Goal: Task Accomplishment & Management: Complete application form

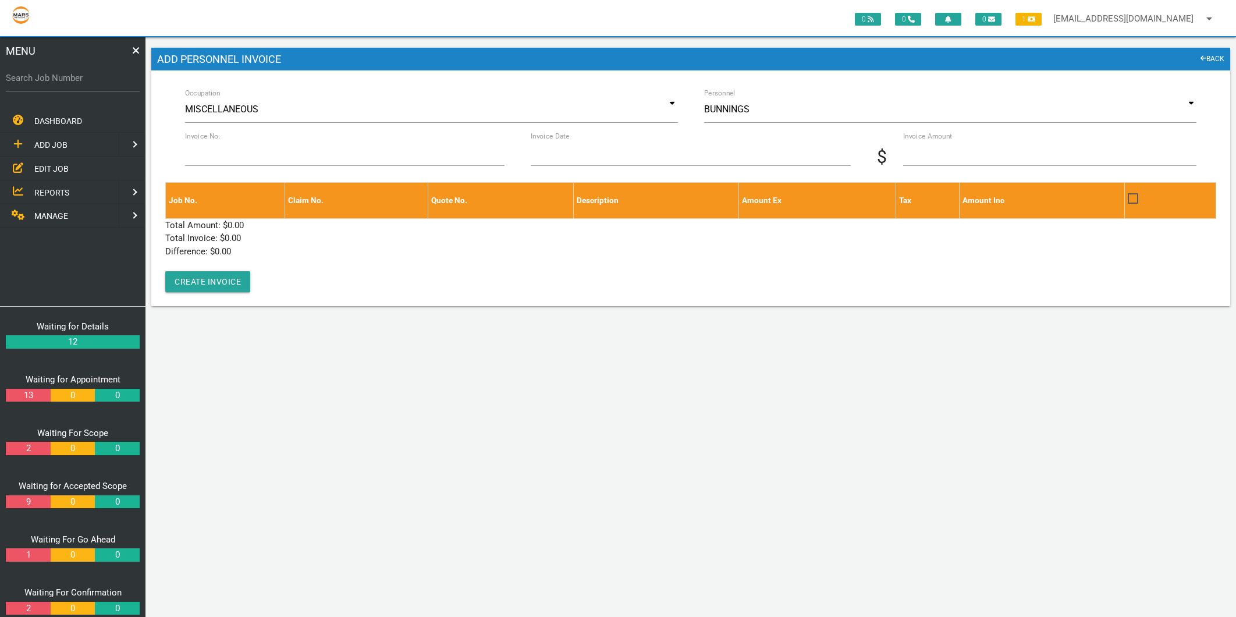
click at [89, 80] on label "Search Job Number" at bounding box center [73, 78] width 134 height 13
click at [89, 80] on input "Search Job Number" at bounding box center [73, 78] width 134 height 27
type input "1755"
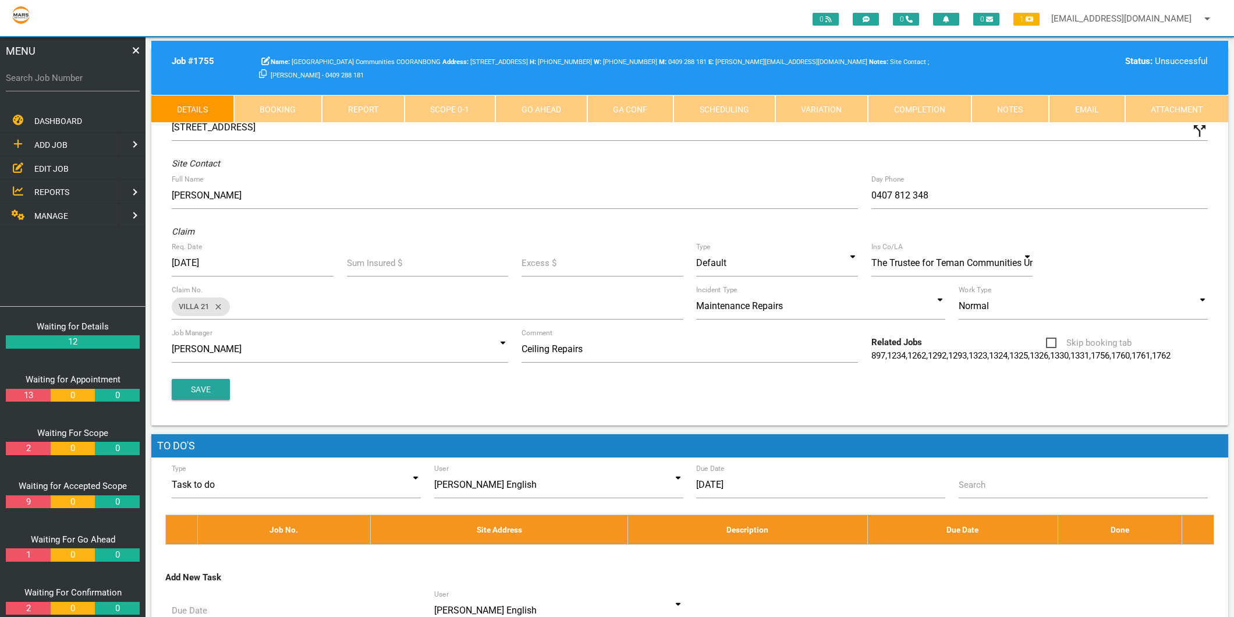
click at [441, 113] on link "Scope 0 - 1" at bounding box center [450, 109] width 91 height 28
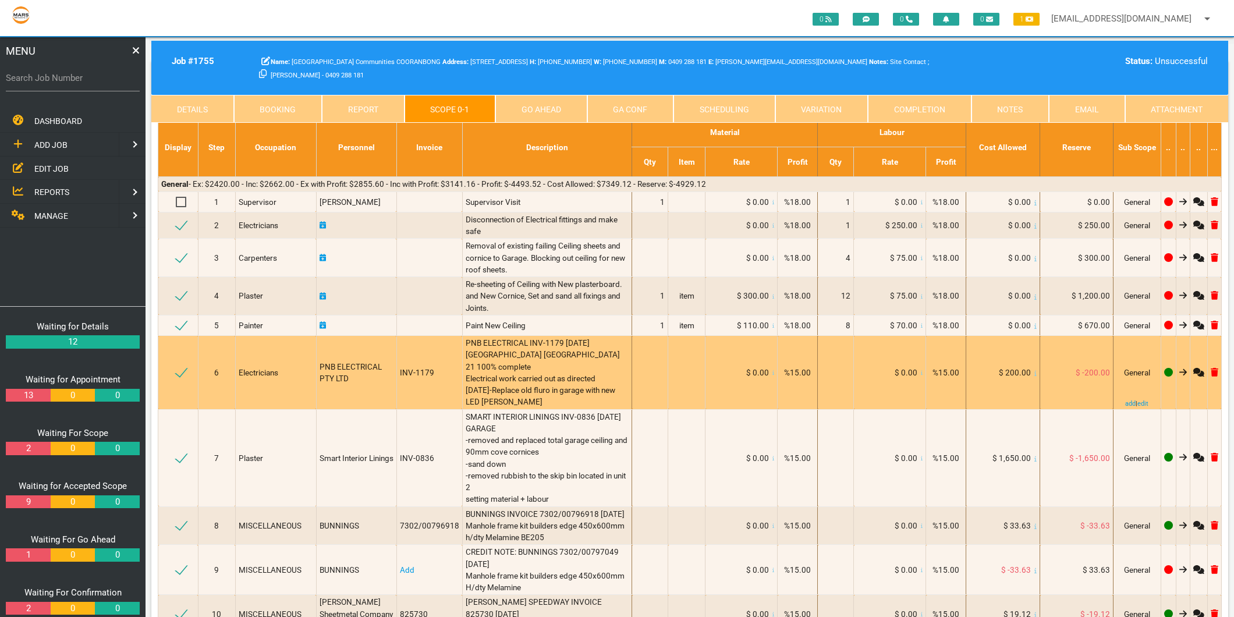
scroll to position [452, 0]
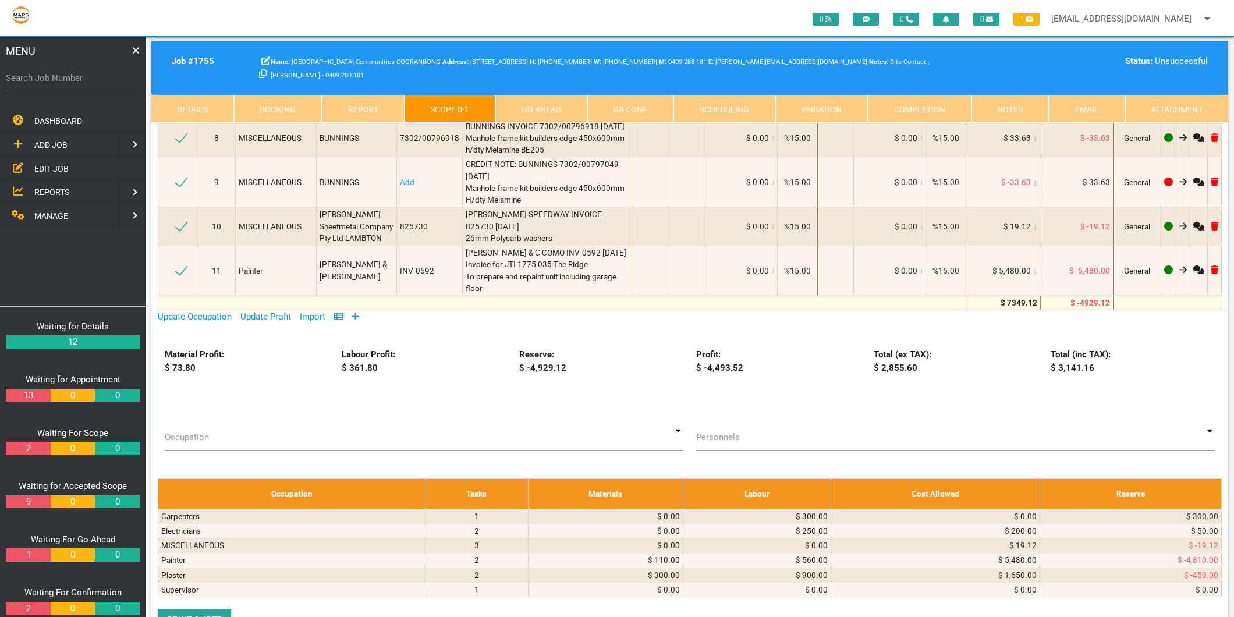
click at [357, 320] on icon at bounding box center [355, 316] width 7 height 7
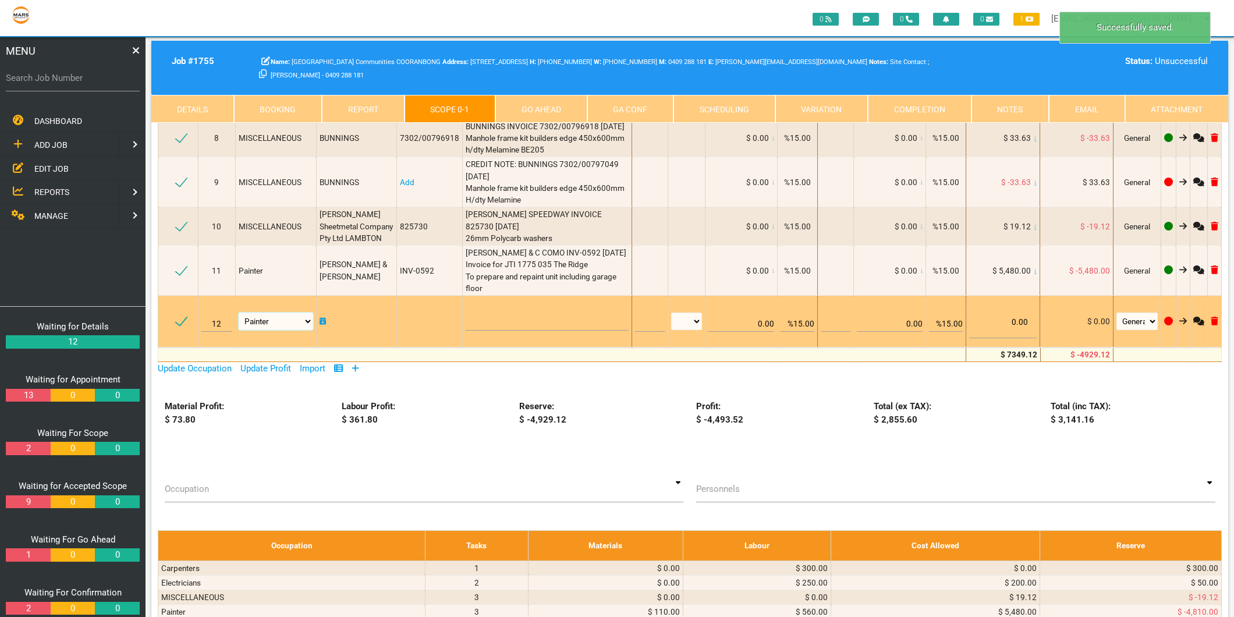
click at [304, 330] on select "Air Conditioning Asbestos Removal Awnings Blinds Bricklayers Building Inspectio…" at bounding box center [276, 321] width 75 height 17
select select "MISCELLANEOUS"
click at [239, 330] on select "Air Conditioning Asbestos Removal Awnings Blinds Bricklayers Building Inspectio…" at bounding box center [276, 321] width 75 height 17
click at [470, 331] on textarea at bounding box center [548, 317] width 164 height 26
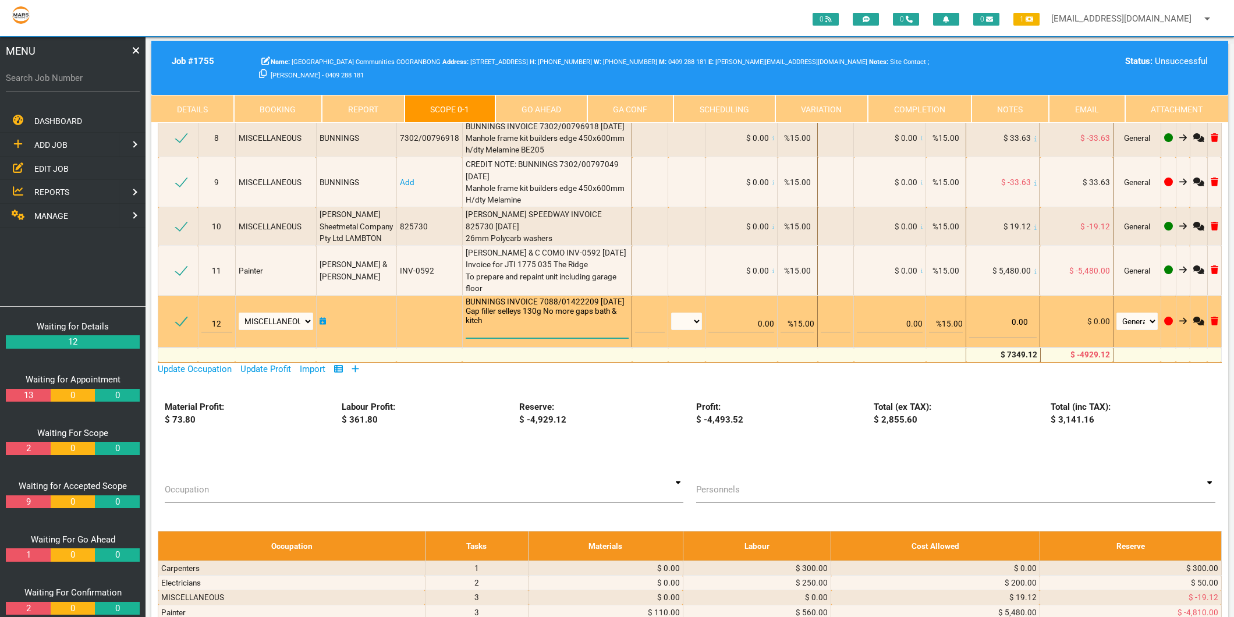
scroll to position [1, 0]
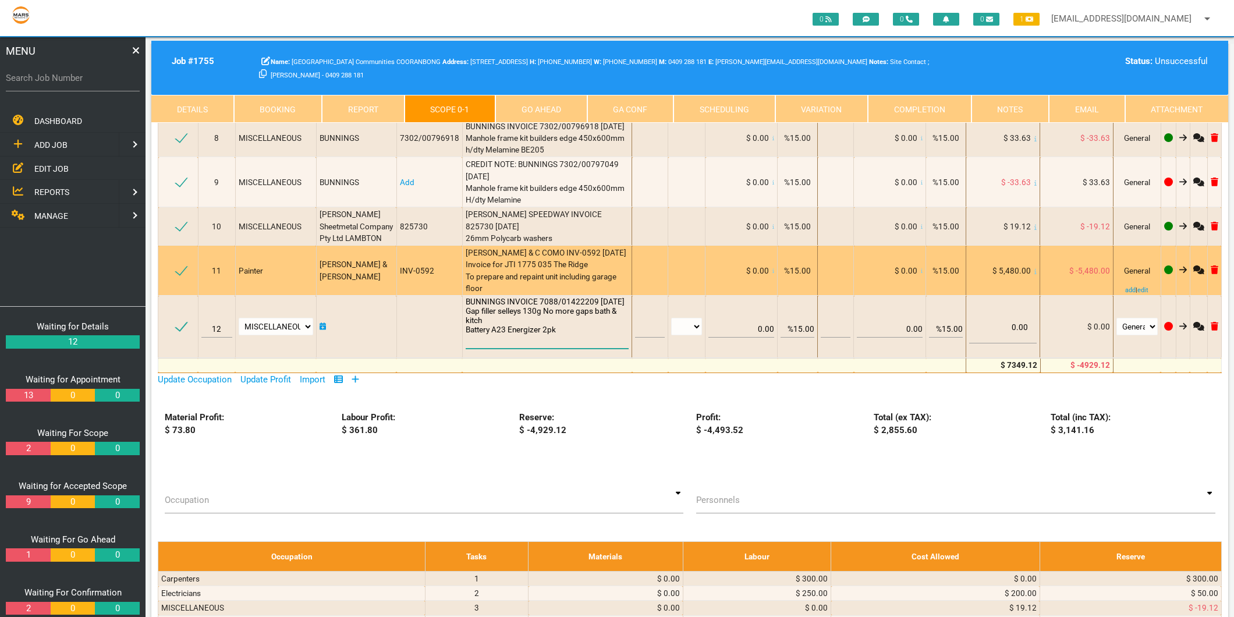
type textarea "BUNNINGS INVOICE 7088/01422209 [DATE] Gap filler selleys 130g No more gaps bath…"
click at [474, 293] on span "[PERSON_NAME] & C COMO INV-0592 [DATE] Invoice for JTI 1775 035 The Ridge To pr…" at bounding box center [546, 270] width 161 height 45
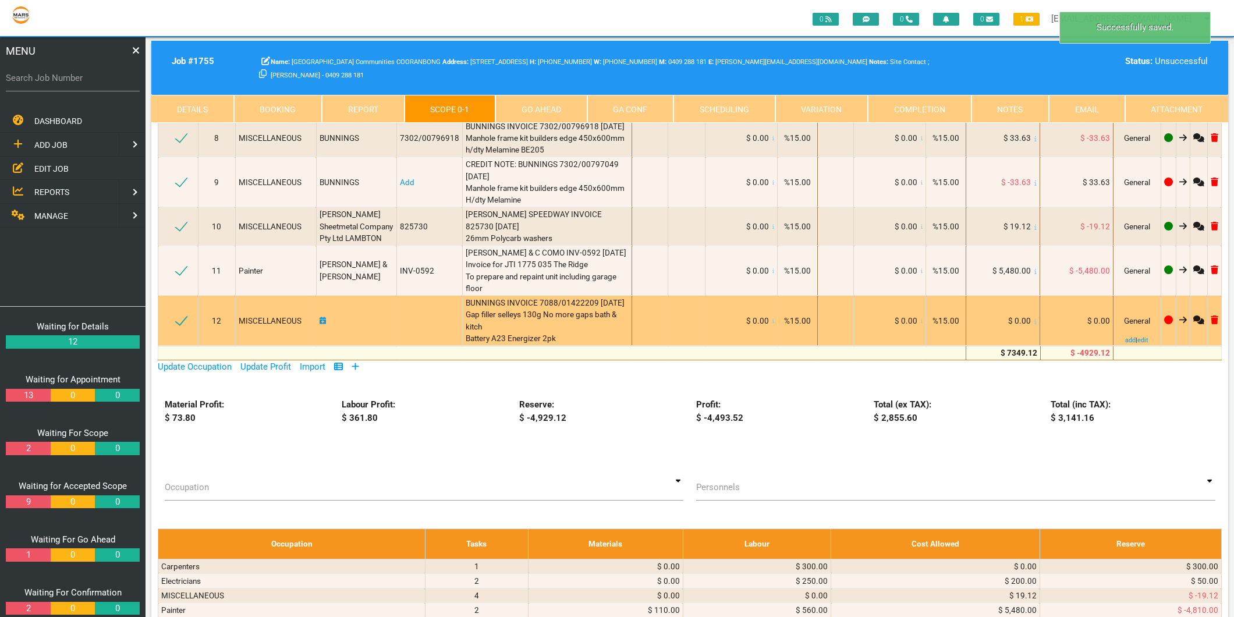
click at [1034, 346] on td "$ 0.00" at bounding box center [1003, 321] width 74 height 50
click at [1034, 324] on icon at bounding box center [1035, 320] width 2 height 5
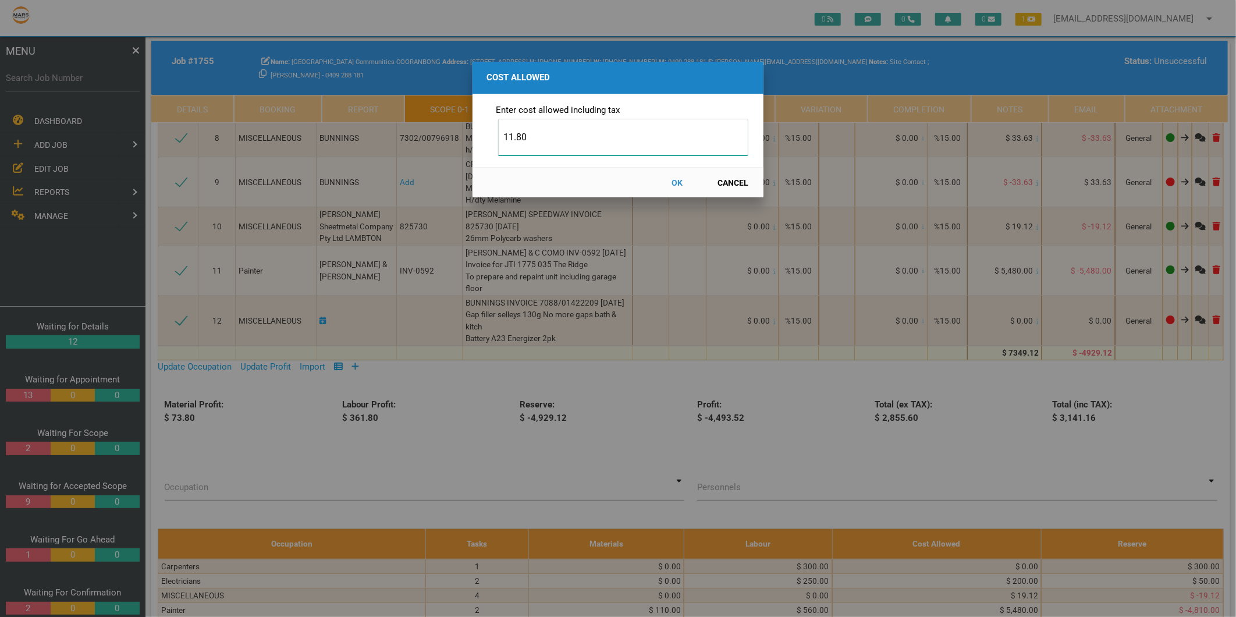
type input "11.80"
click at [678, 180] on button "OK" at bounding box center [677, 182] width 51 height 20
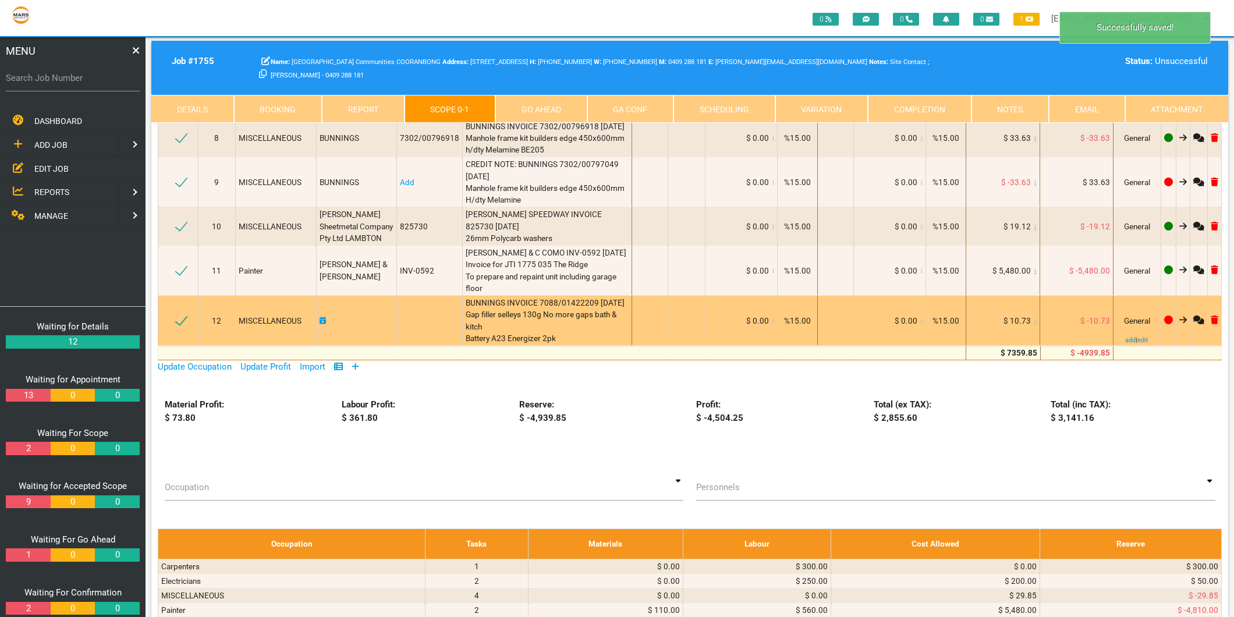
click at [327, 325] on icon at bounding box center [323, 321] width 7 height 8
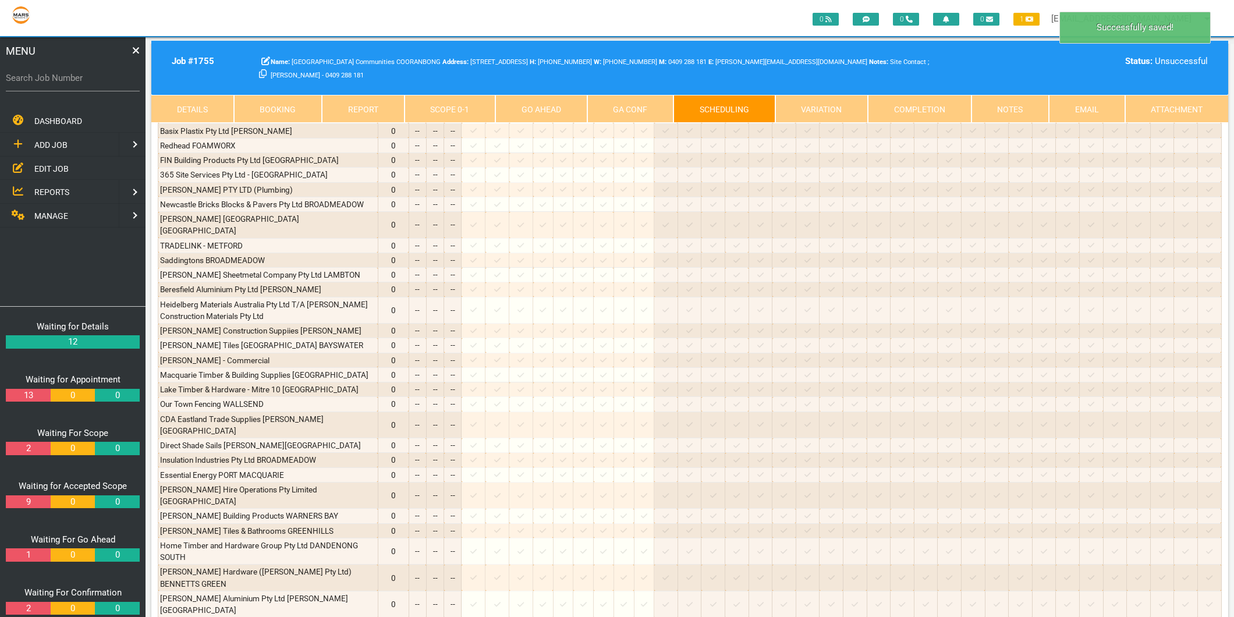
scroll to position [0, 0]
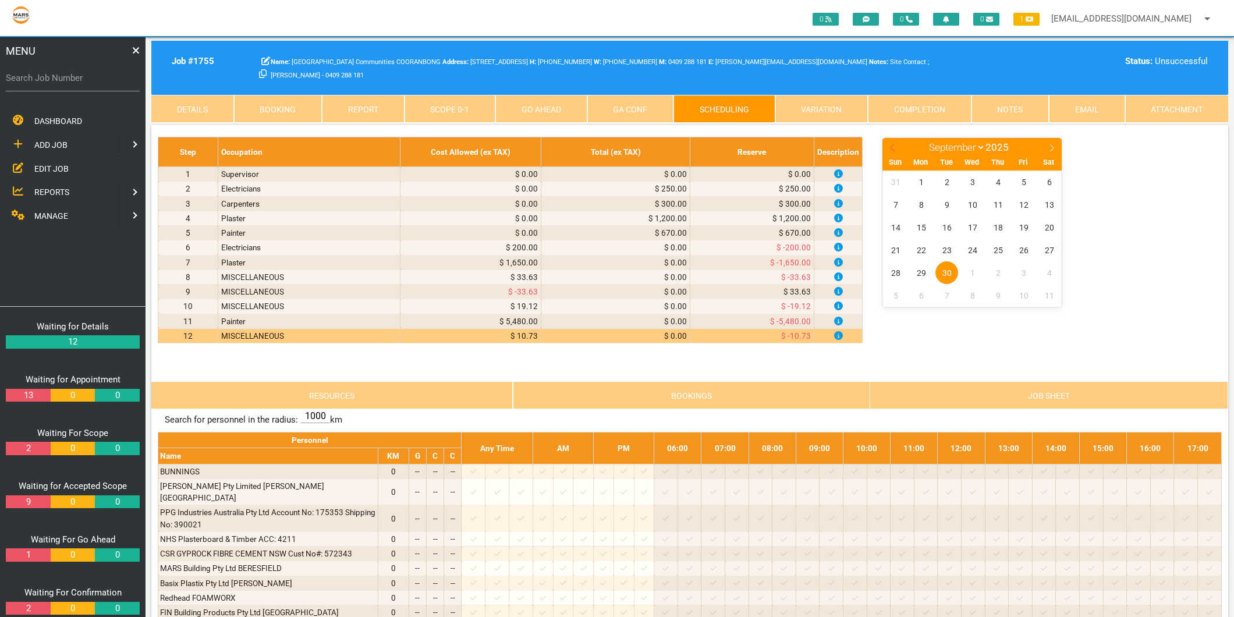
click at [891, 146] on icon at bounding box center [892, 148] width 8 height 8
select select "7"
click at [946, 229] on span "12" at bounding box center [946, 227] width 23 height 23
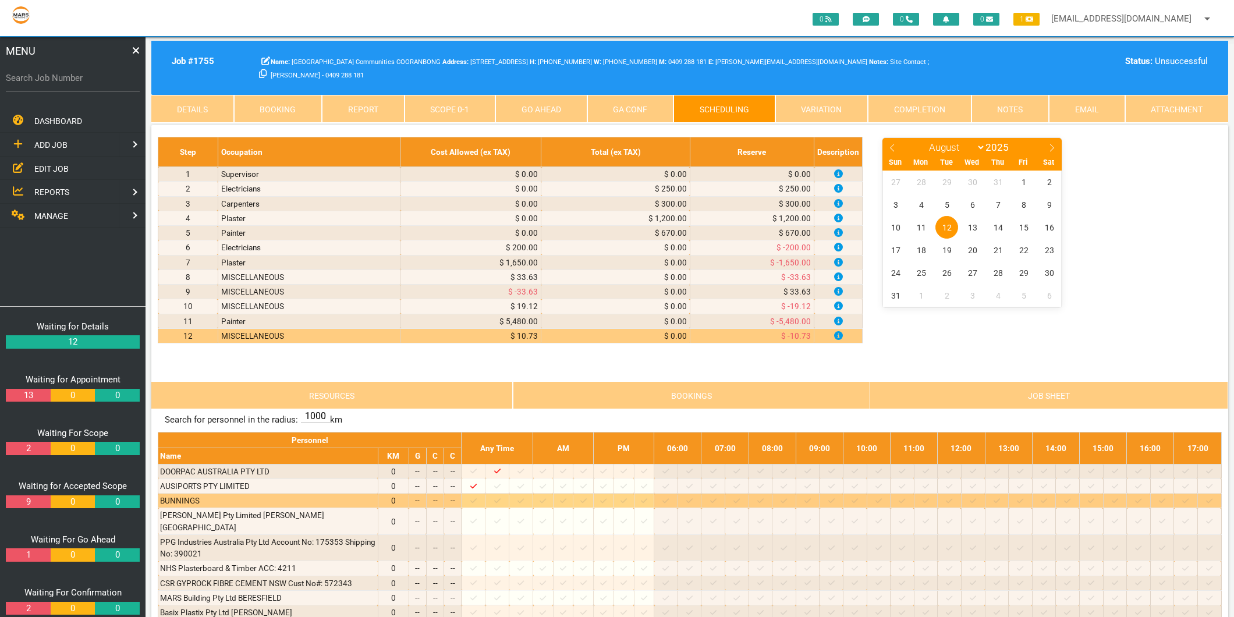
click at [524, 503] on icon at bounding box center [521, 500] width 6 height 5
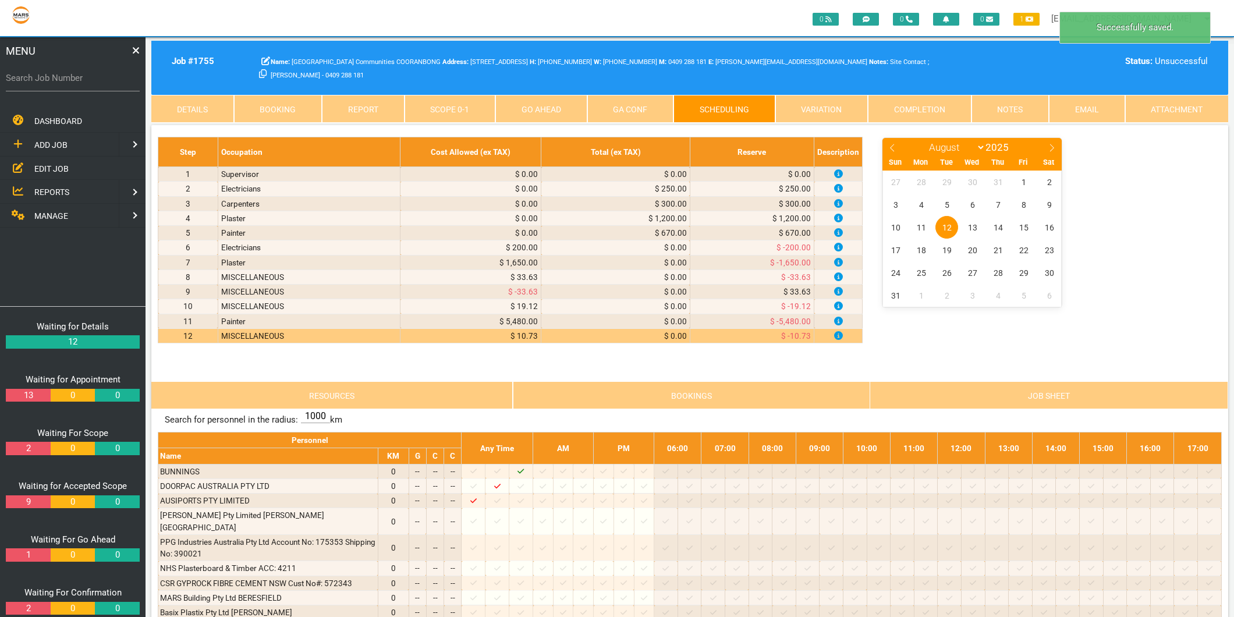
click at [455, 107] on link "Scope 0 - 1" at bounding box center [450, 109] width 91 height 28
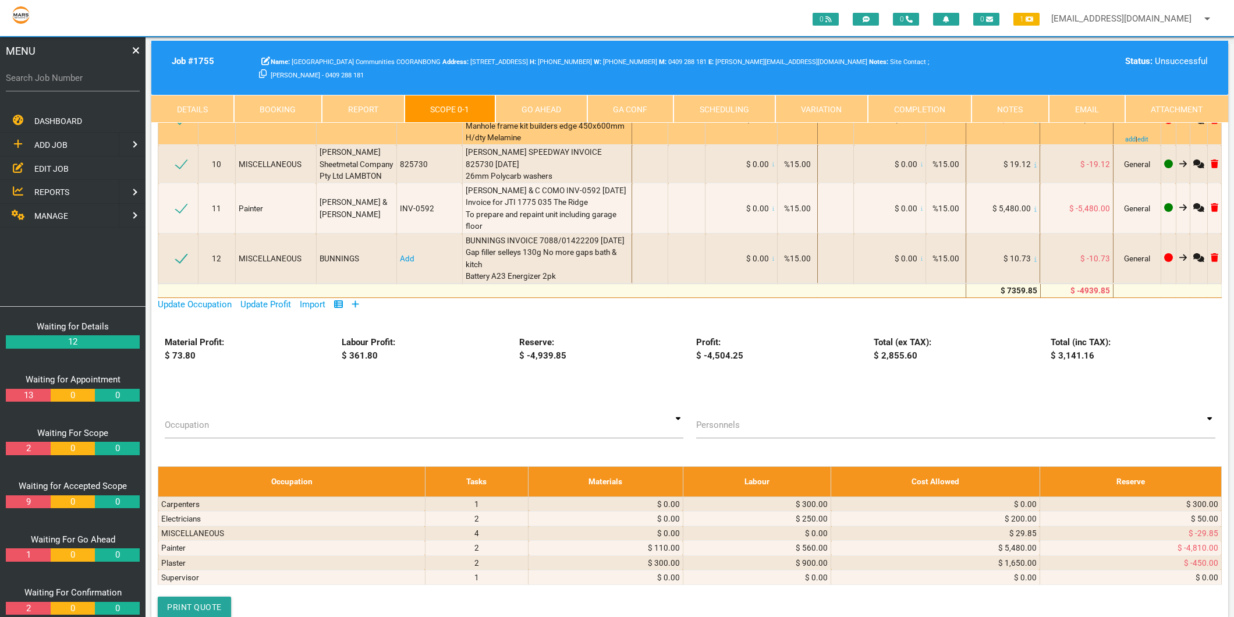
scroll to position [647, 0]
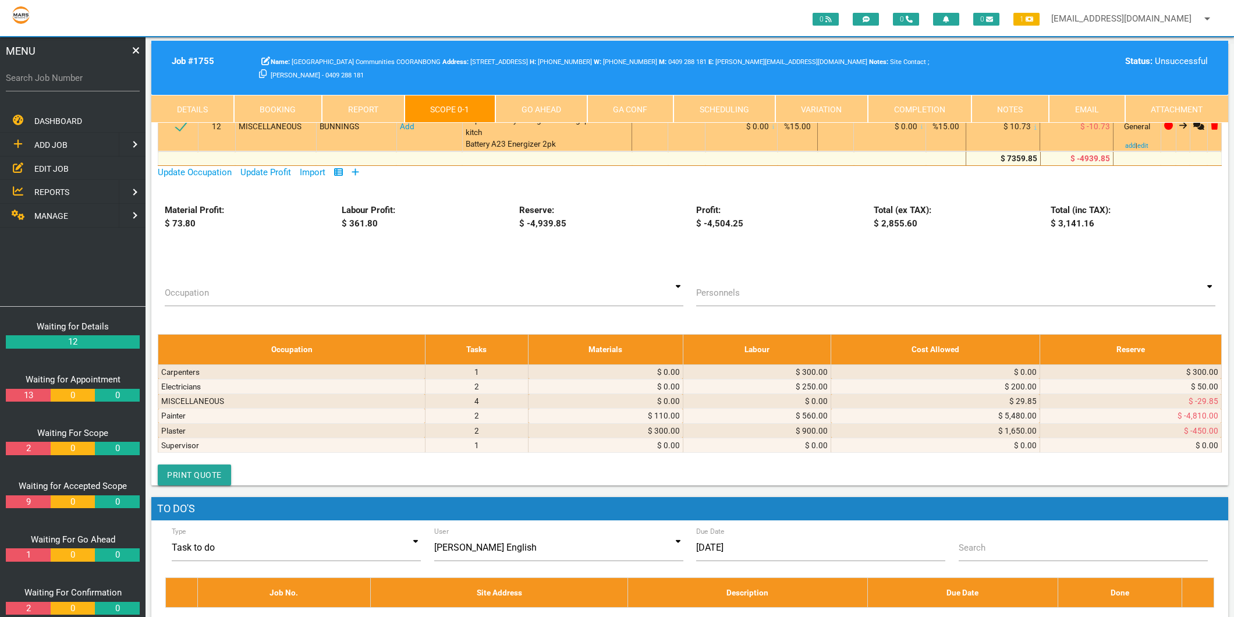
click at [406, 131] on link "Add" at bounding box center [407, 126] width 15 height 9
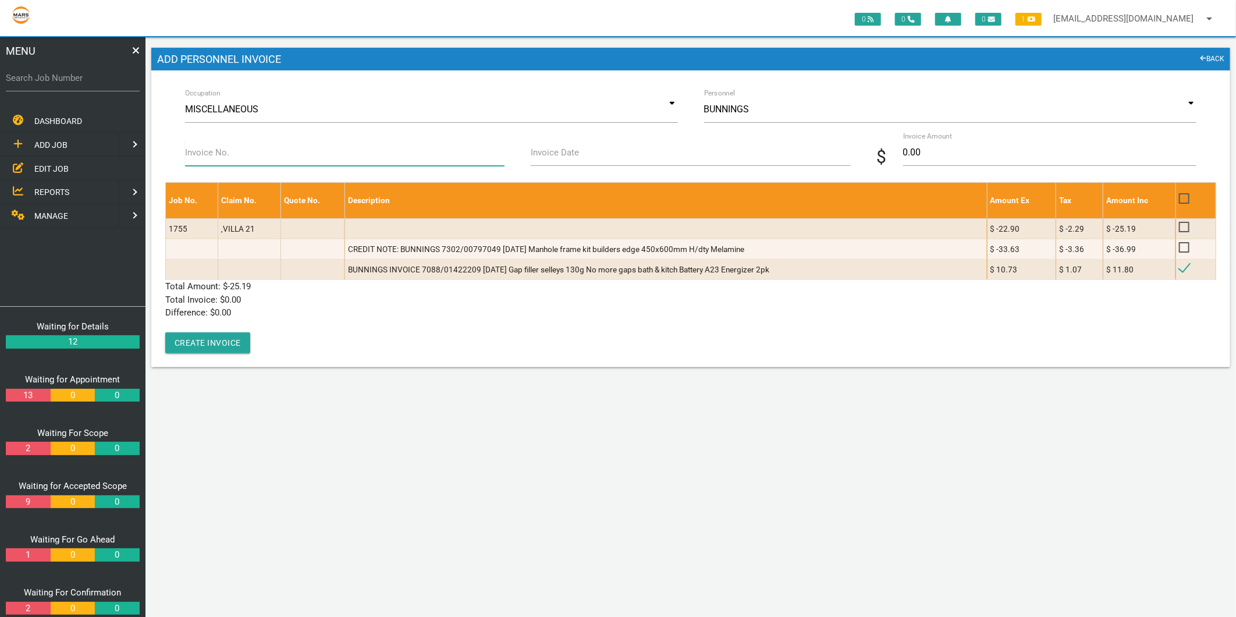
click at [275, 156] on input "Invoice No." at bounding box center [345, 152] width 320 height 27
type input "7088/01422209"
click at [588, 154] on input "Invoice Date" at bounding box center [691, 152] width 320 height 27
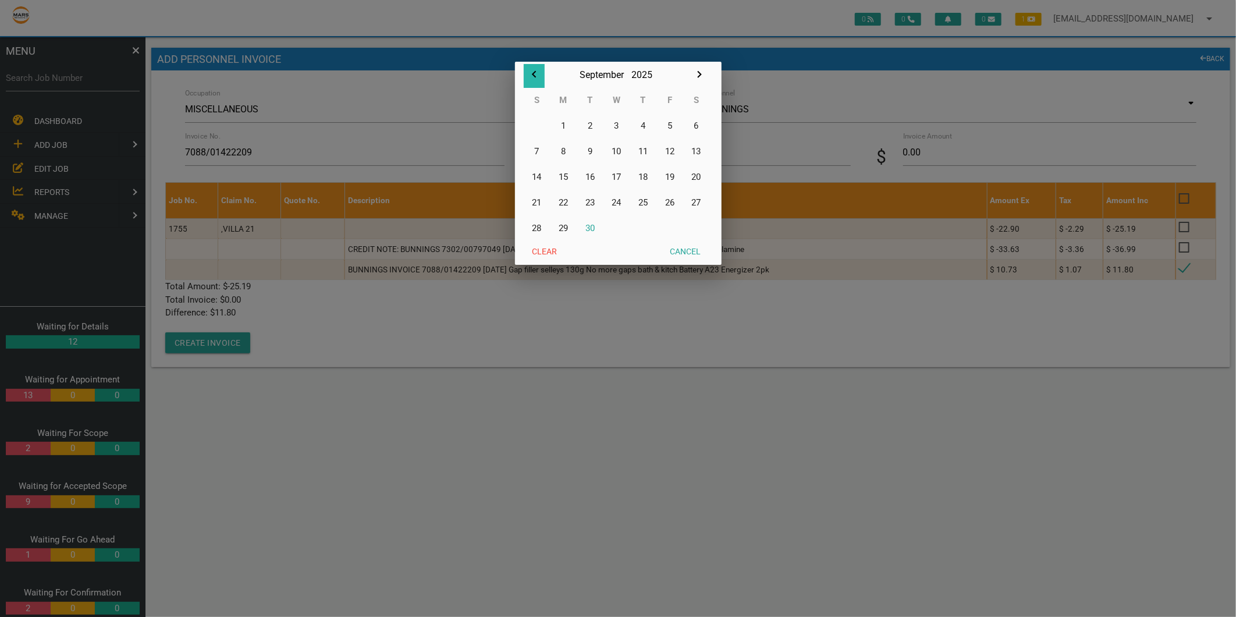
click at [536, 71] on icon "button" at bounding box center [534, 75] width 14 height 14
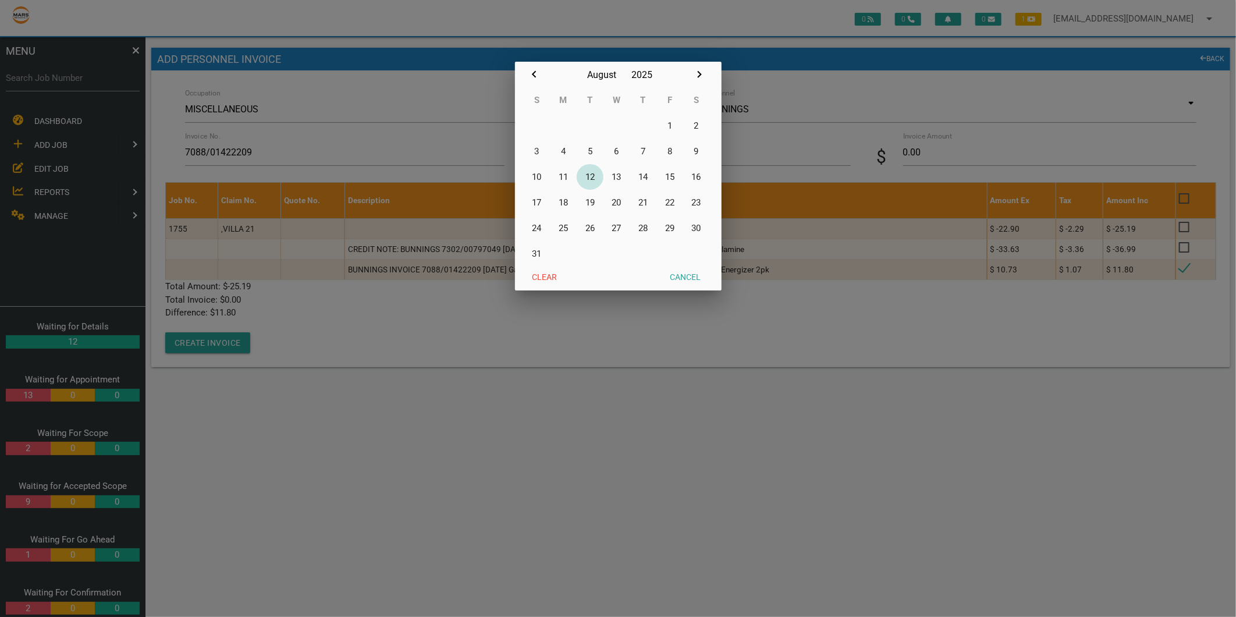
click at [590, 176] on button "12" at bounding box center [590, 177] width 27 height 26
type input "[DATE]"
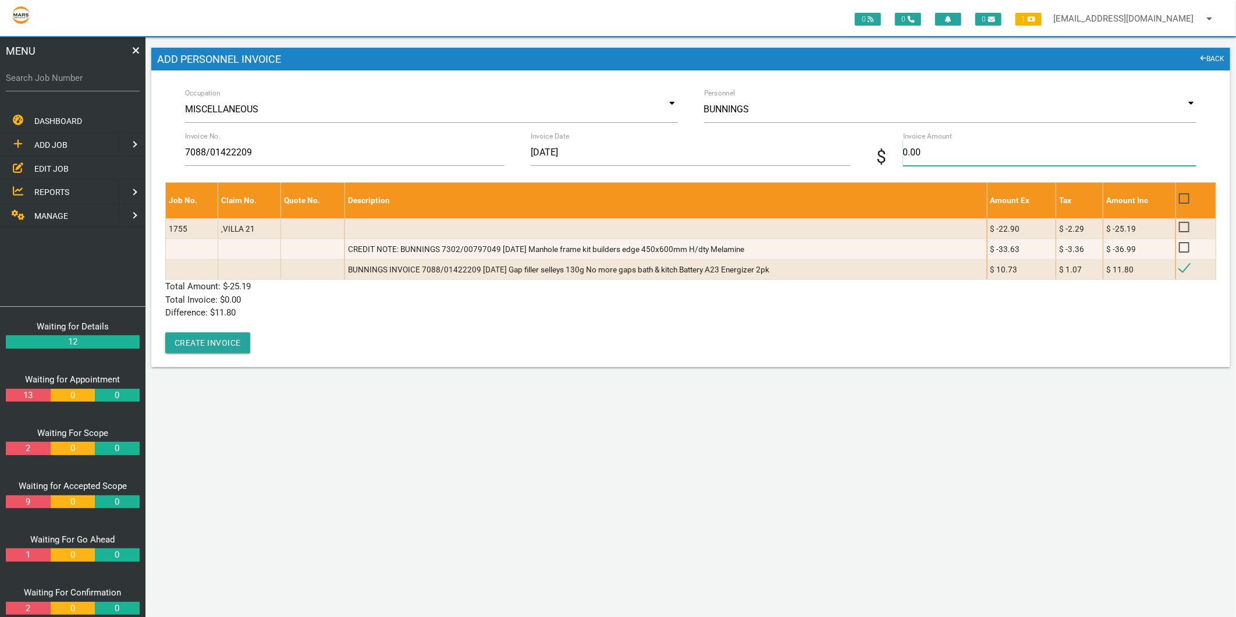
click at [993, 154] on input "0.00" at bounding box center [1049, 152] width 293 height 27
click at [1224, 54] on link "BACK" at bounding box center [1213, 60] width 24 height 12
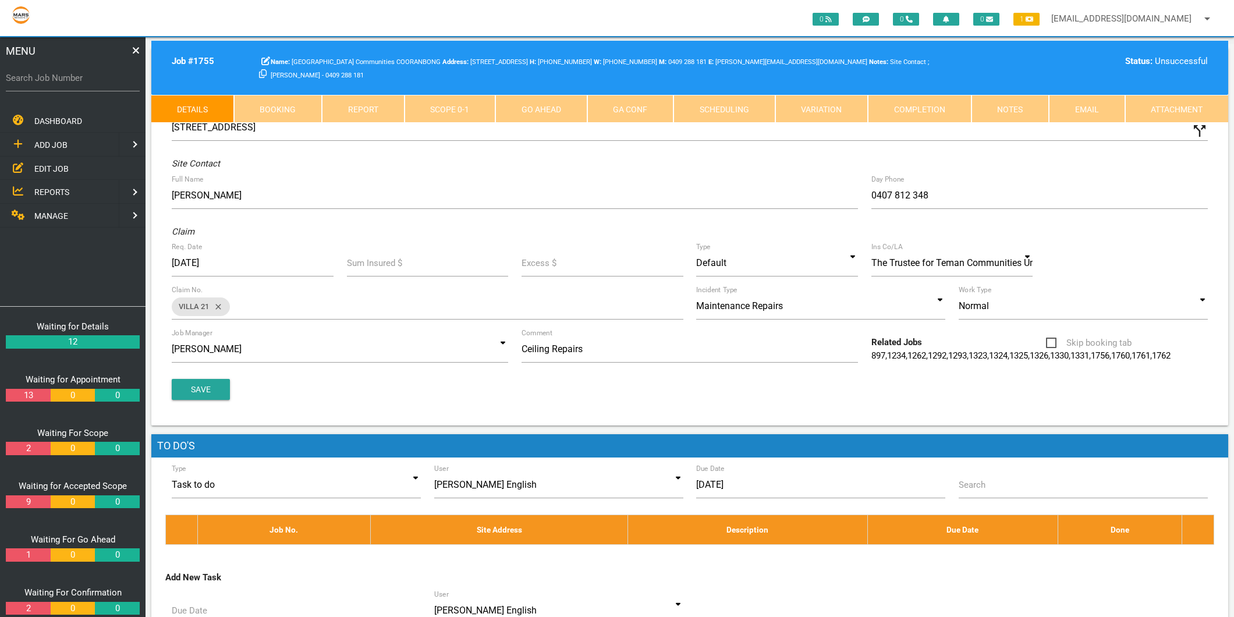
click at [456, 109] on link "Scope 0 - 1" at bounding box center [450, 109] width 91 height 28
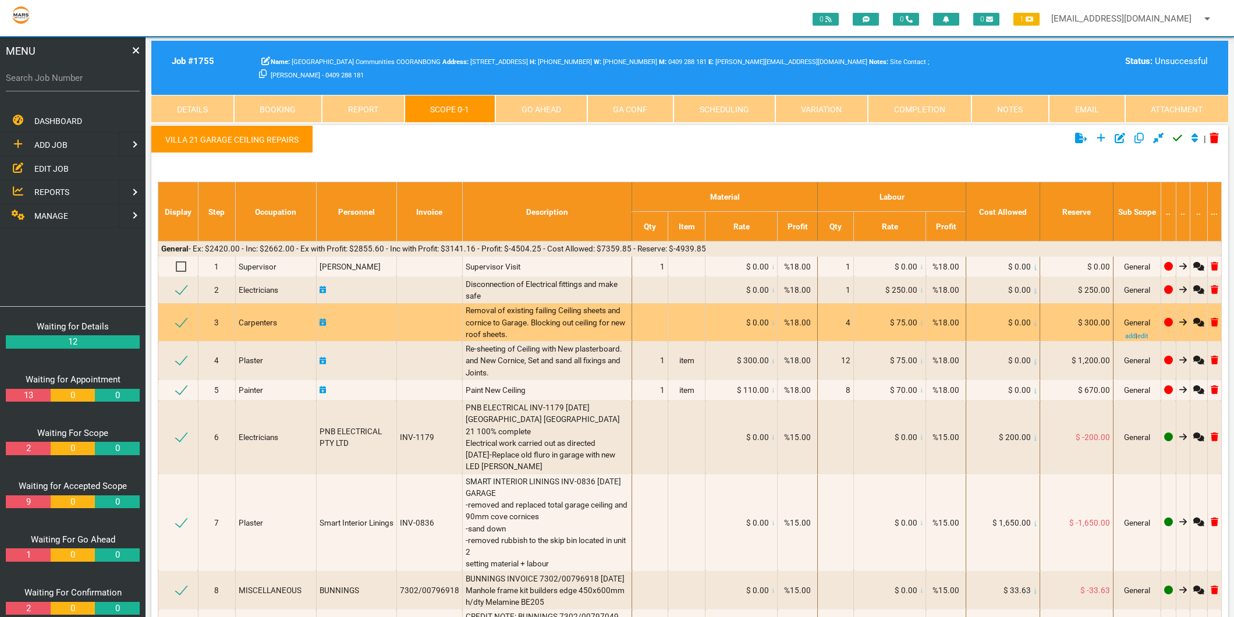
scroll to position [452, 0]
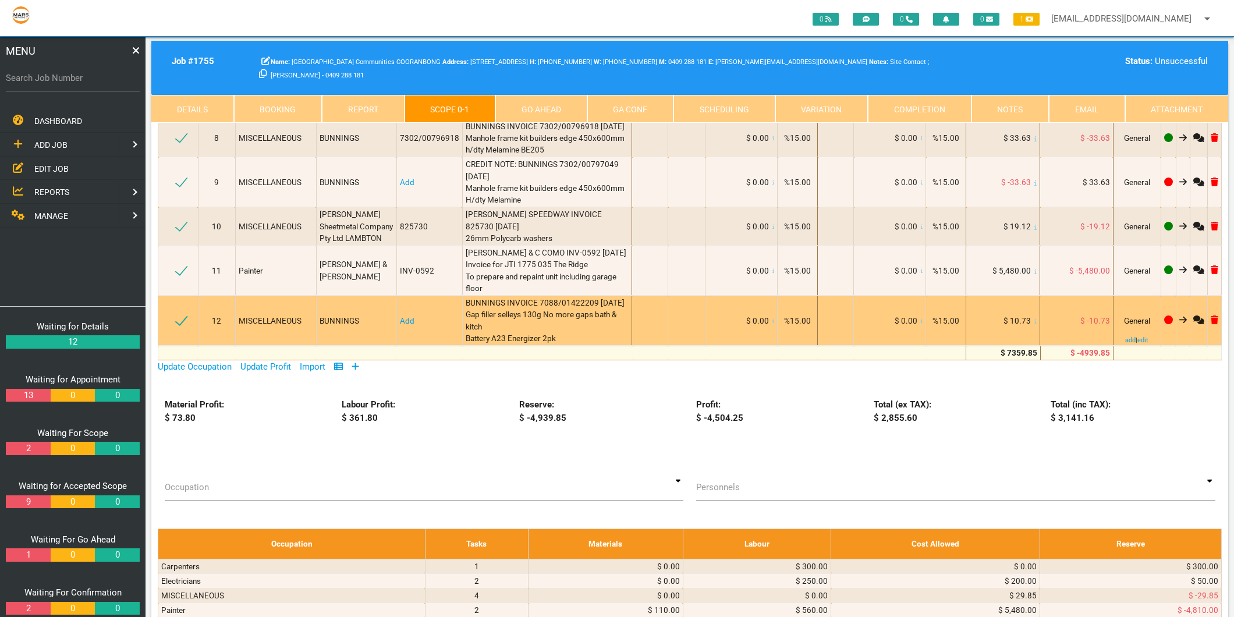
click at [1034, 324] on icon at bounding box center [1035, 321] width 2 height 6
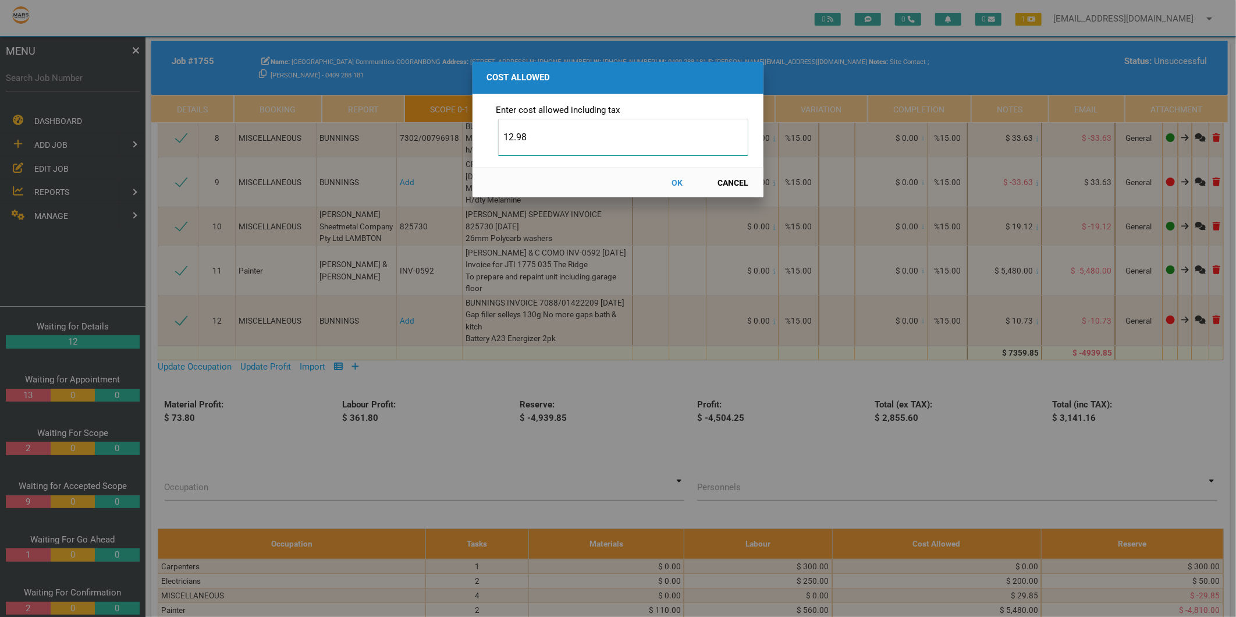
type input "12.98"
click at [674, 183] on button "OK" at bounding box center [677, 182] width 51 height 20
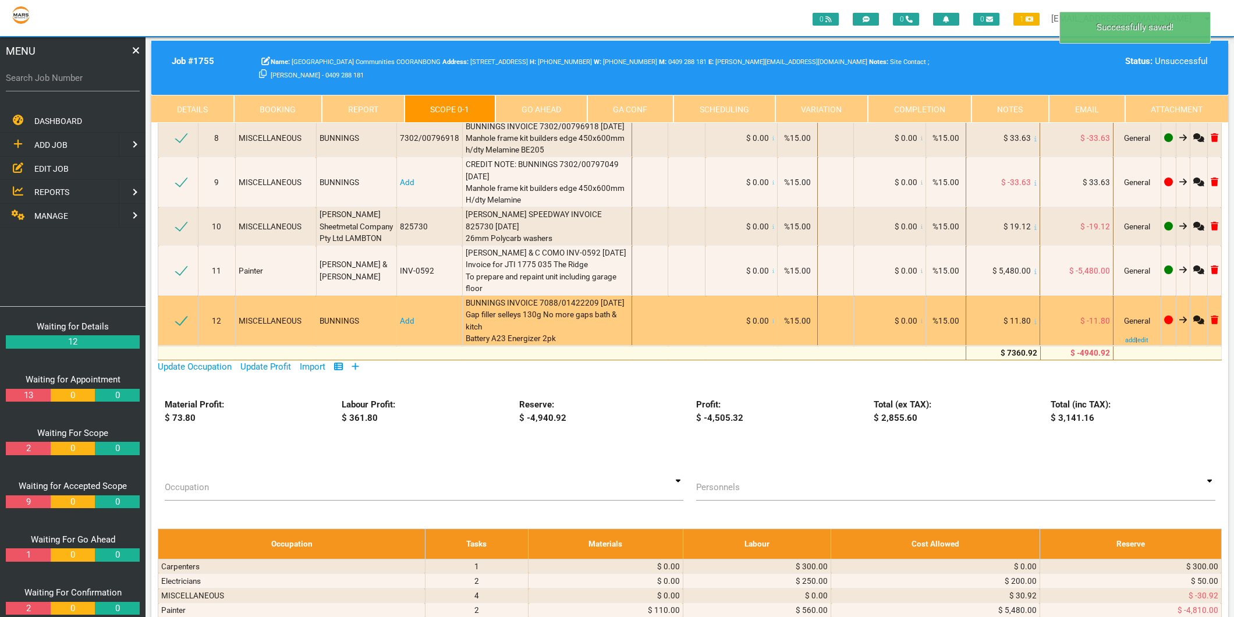
click at [407, 325] on link "Add" at bounding box center [407, 320] width 15 height 9
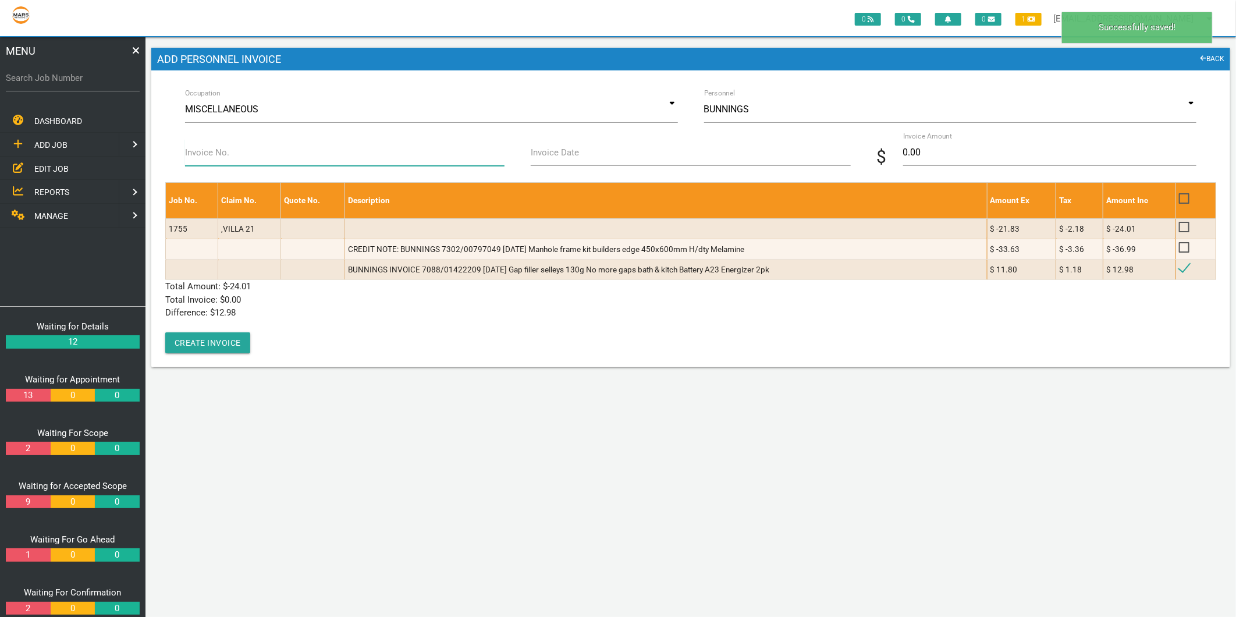
click at [257, 142] on input "Invoice No." at bounding box center [345, 152] width 320 height 27
type input "7088/01422209"
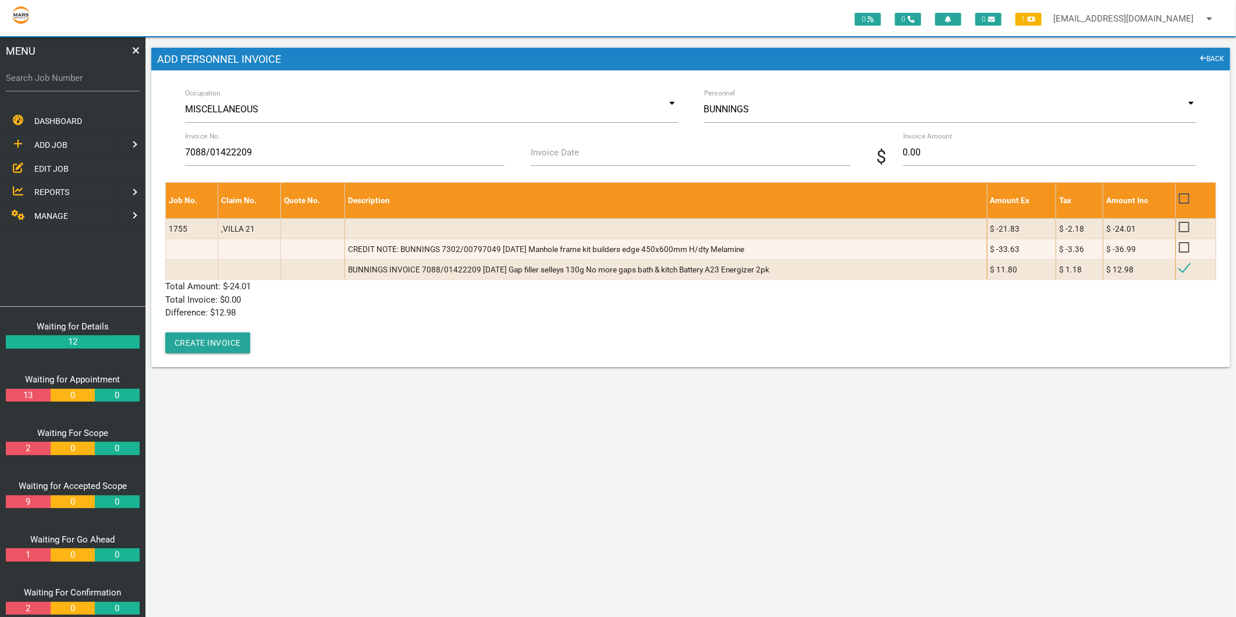
click at [562, 150] on label "Invoice Date" at bounding box center [555, 152] width 48 height 13
click at [562, 150] on input "Invoice Date" at bounding box center [691, 152] width 320 height 27
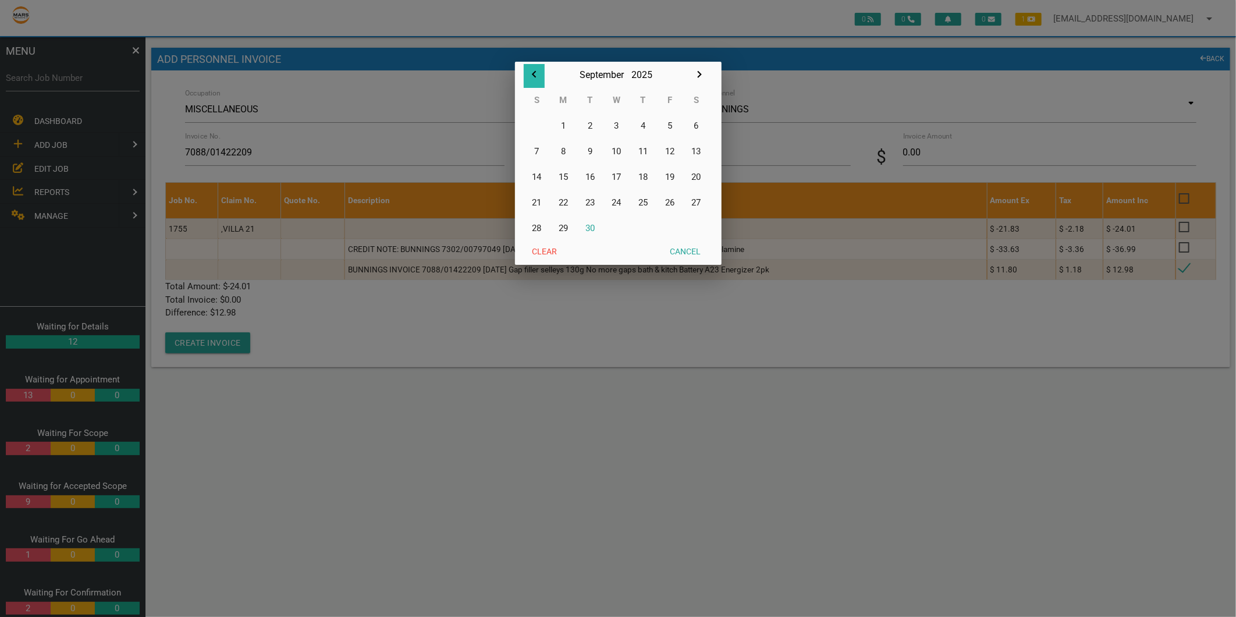
click at [533, 76] on icon "button" at bounding box center [534, 74] width 4 height 7
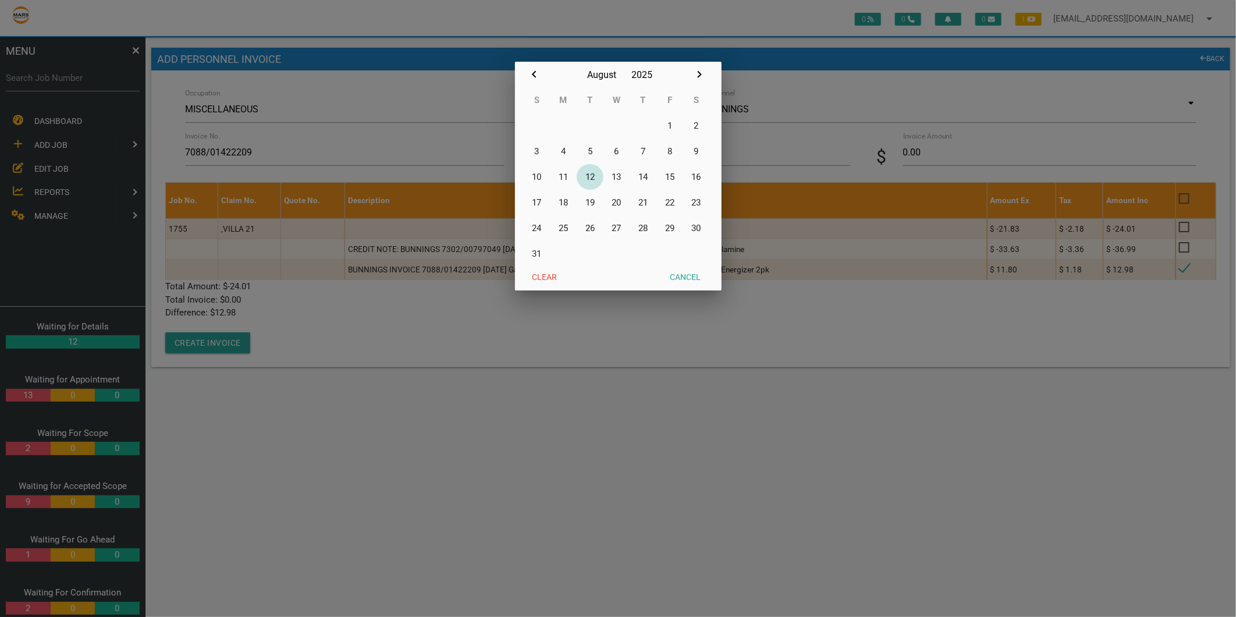
click at [584, 176] on button "12" at bounding box center [590, 177] width 27 height 26
type input "[DATE]"
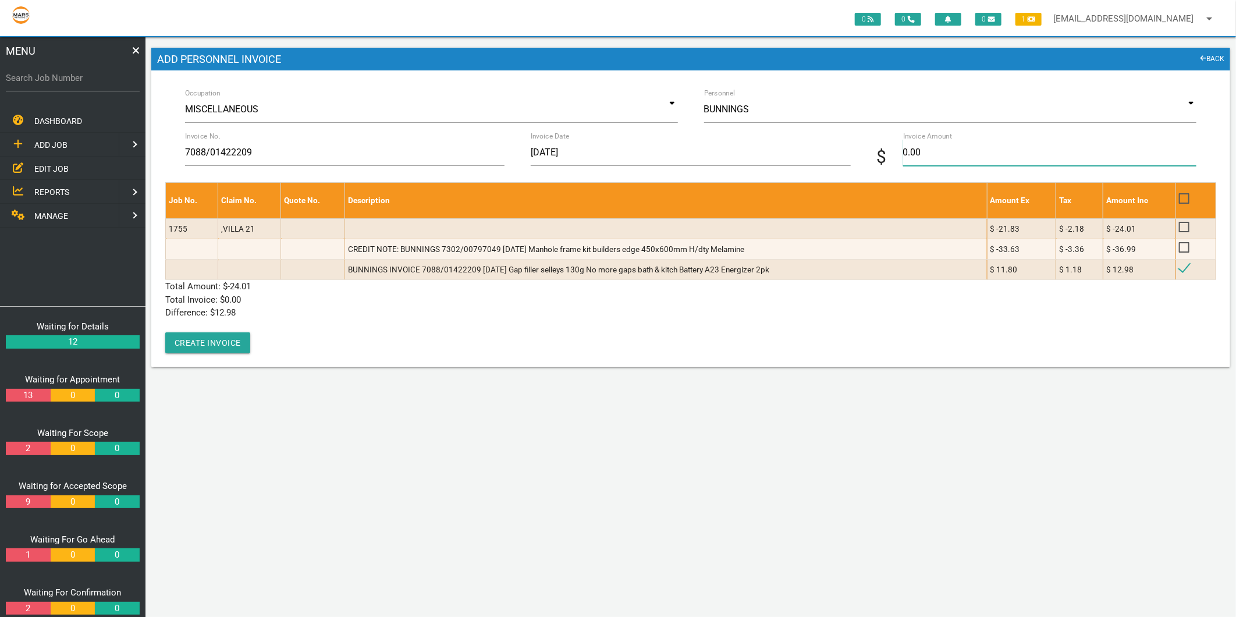
click at [998, 160] on input "0.00" at bounding box center [1049, 152] width 293 height 27
type input "12.98"
click at [391, 313] on p "Difference: $ 12.98" at bounding box center [690, 312] width 1051 height 13
click at [220, 341] on button "Create Invoice" at bounding box center [207, 342] width 85 height 21
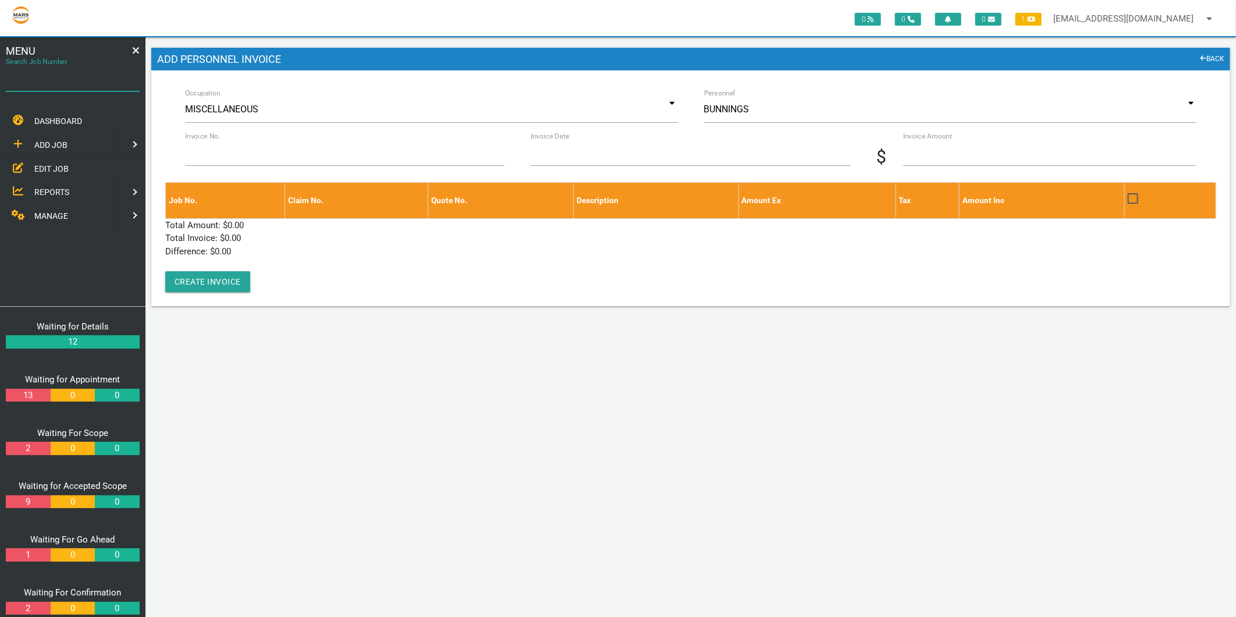
click at [38, 65] on div "Search Job Number" at bounding box center [73, 80] width 134 height 31
type input "1749"
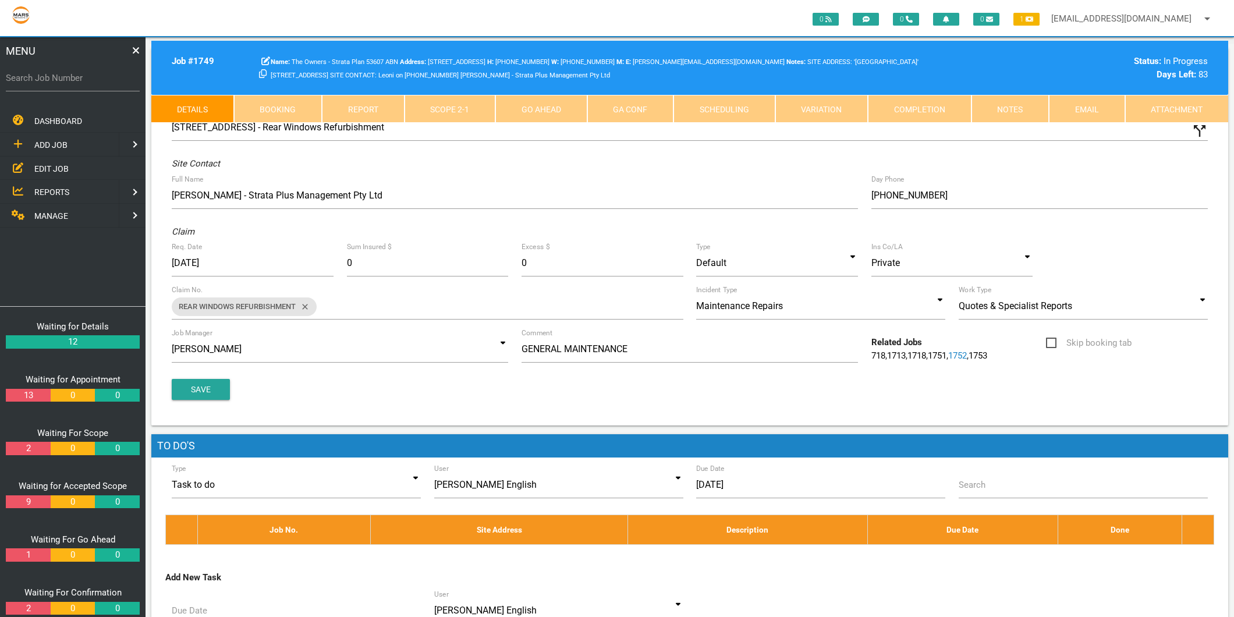
click at [457, 105] on link "Scope 2 - 1" at bounding box center [450, 109] width 91 height 28
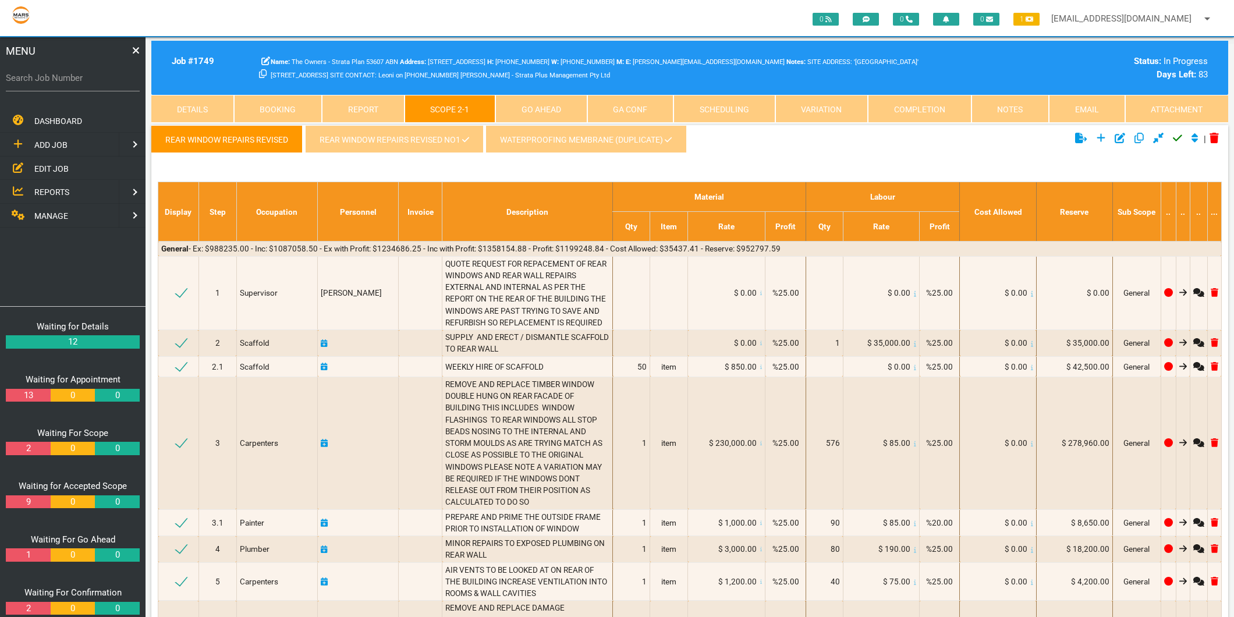
click at [399, 129] on link "REAR WINDOW REPAIRS REVISED NO1" at bounding box center [394, 139] width 178 height 28
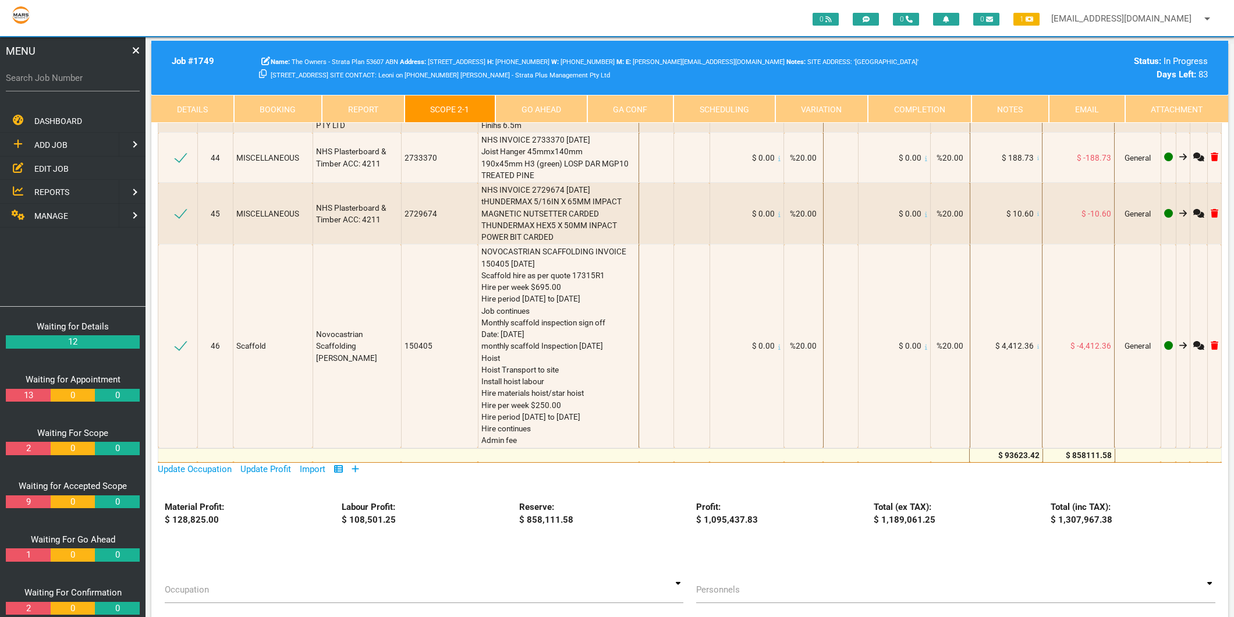
scroll to position [3622, 0]
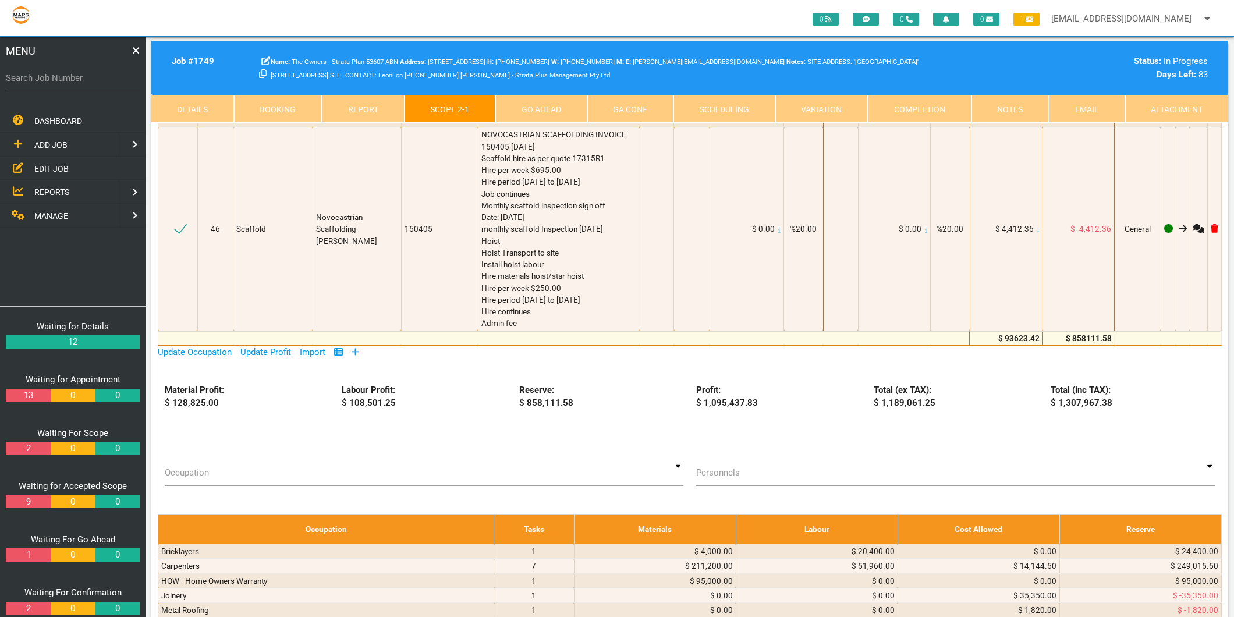
click at [356, 348] on icon at bounding box center [356, 352] width 8 height 9
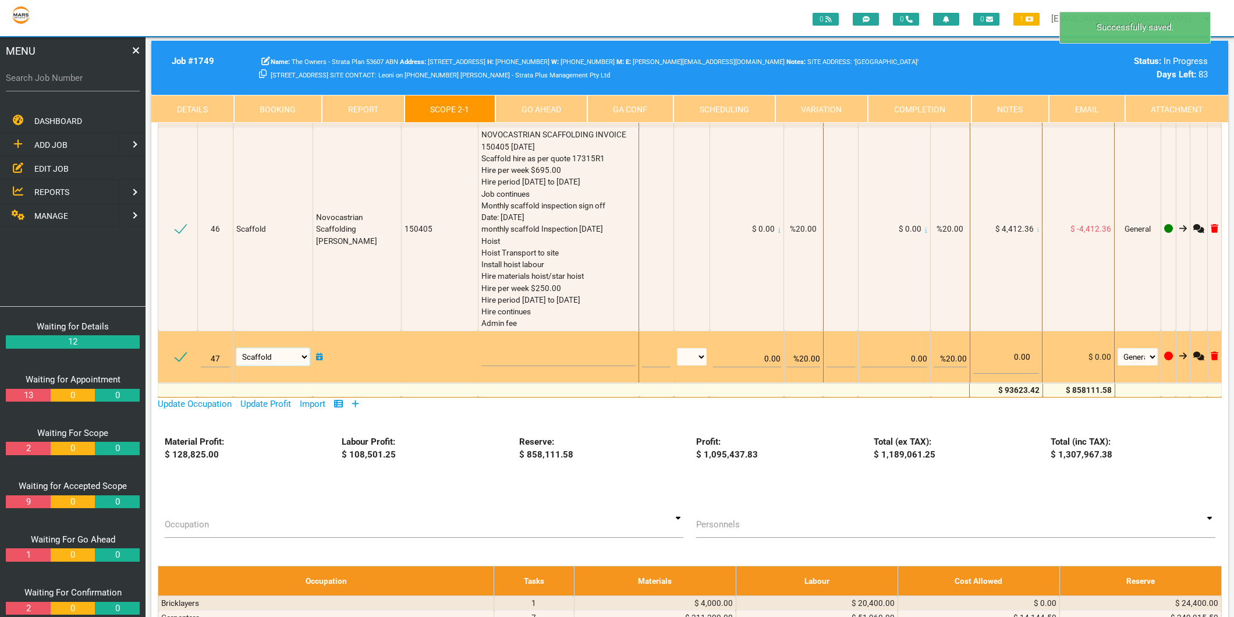
click at [293, 348] on select "Air Conditioning Asbestos Removal Awnings Blinds Bricklayers Building Inspectio…" at bounding box center [272, 356] width 73 height 17
select select "MISCELLANEOUS"
click at [239, 348] on select "Air Conditioning Asbestos Removal Awnings Blinds Bricklayers Building Inspectio…" at bounding box center [272, 356] width 73 height 17
click at [502, 340] on textarea at bounding box center [558, 353] width 155 height 26
click at [543, 340] on textarea at bounding box center [558, 353] width 155 height 26
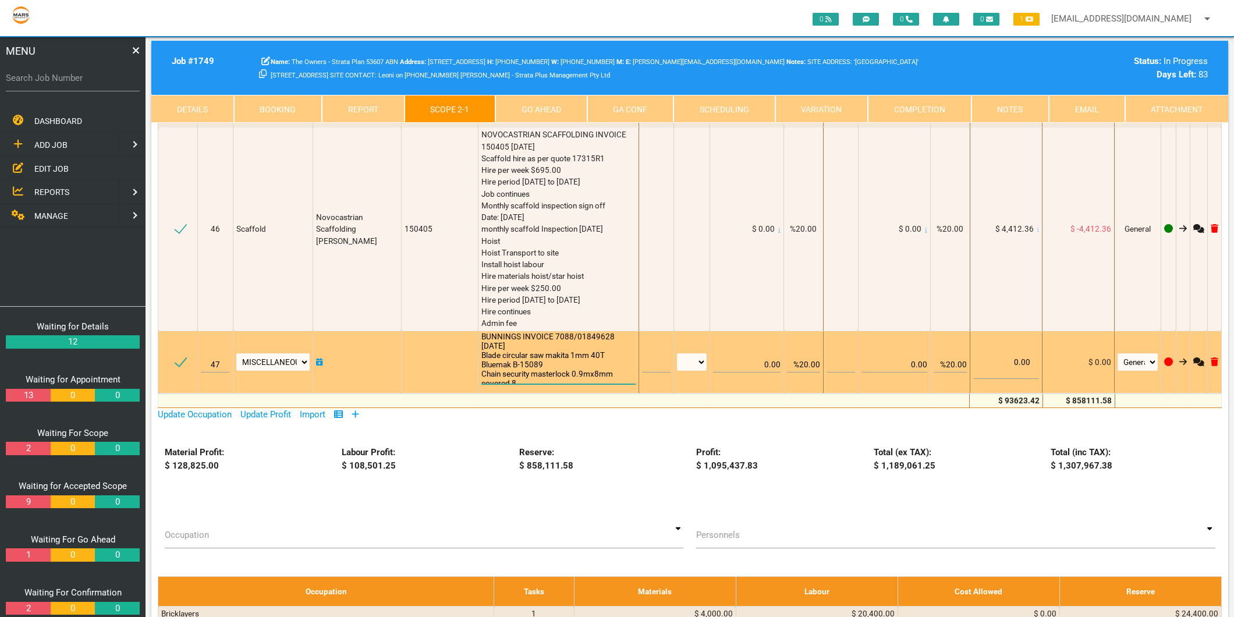
scroll to position [1, 0]
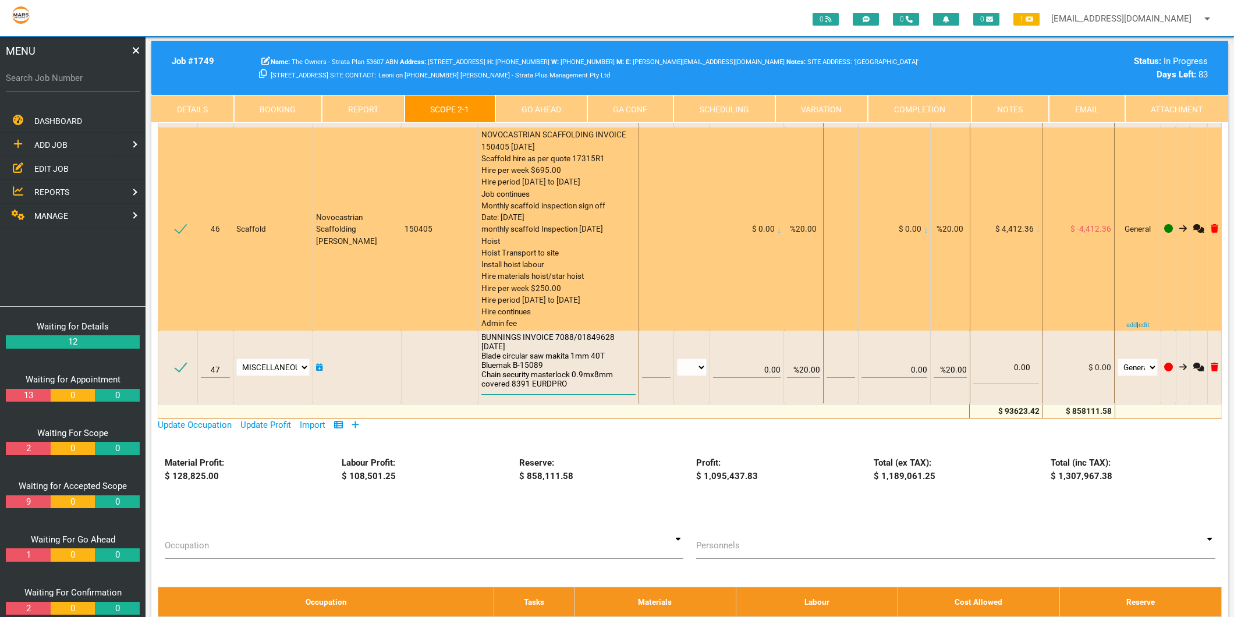
type textarea "BUNNINGS INVOICE 7088/01849628 [DATE] Blade circular saw makita 1mm 40T Bluemak…"
click at [543, 185] on div "NOVOCASTRIAN SCAFFOLDING INVOICE 150405 [DATE] Scaffold hire as per quote 17315…" at bounding box center [558, 229] width 155 height 200
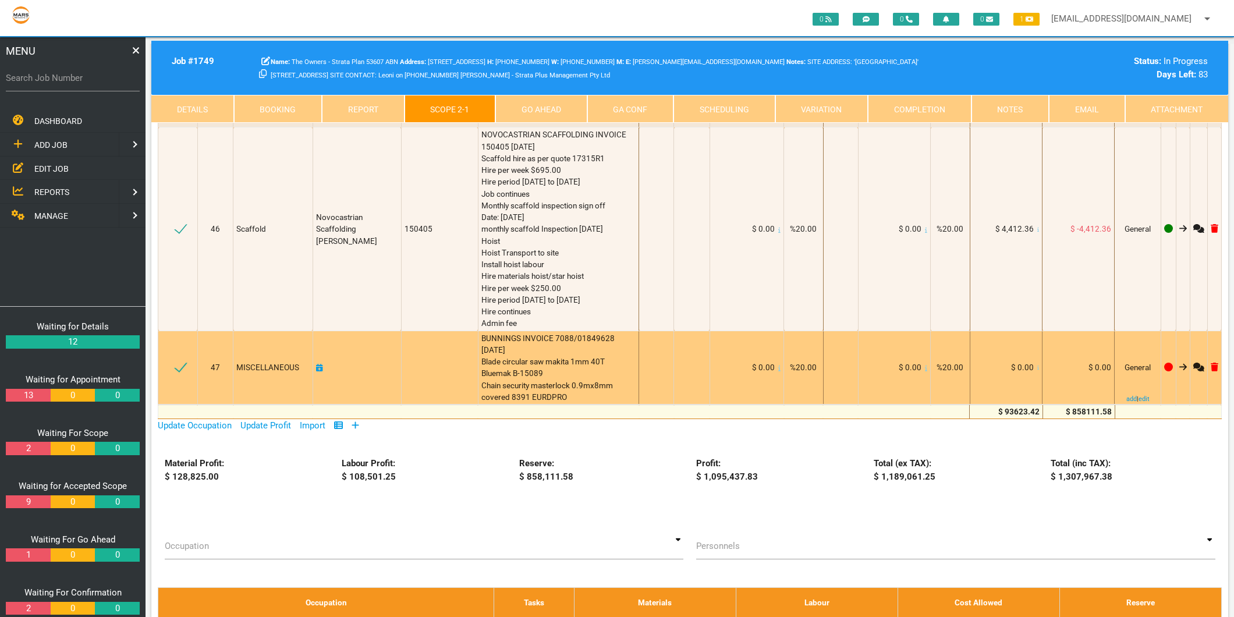
click at [1037, 365] on icon at bounding box center [1038, 368] width 2 height 6
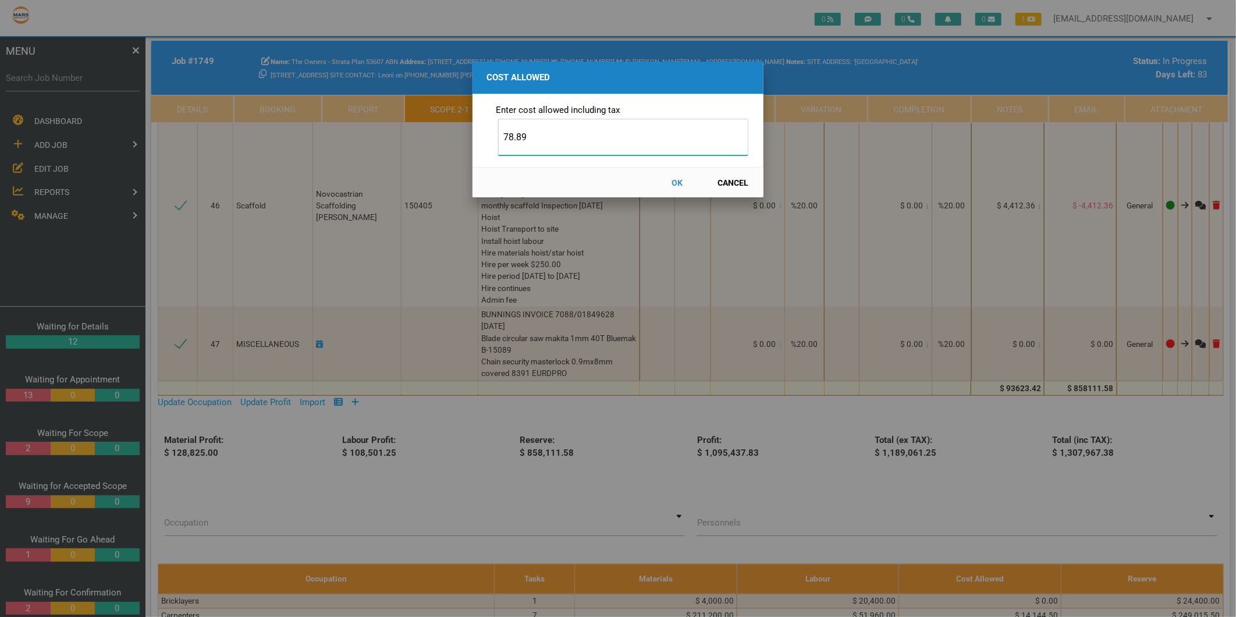
type input "78.89"
click at [680, 184] on button "OK" at bounding box center [677, 182] width 51 height 20
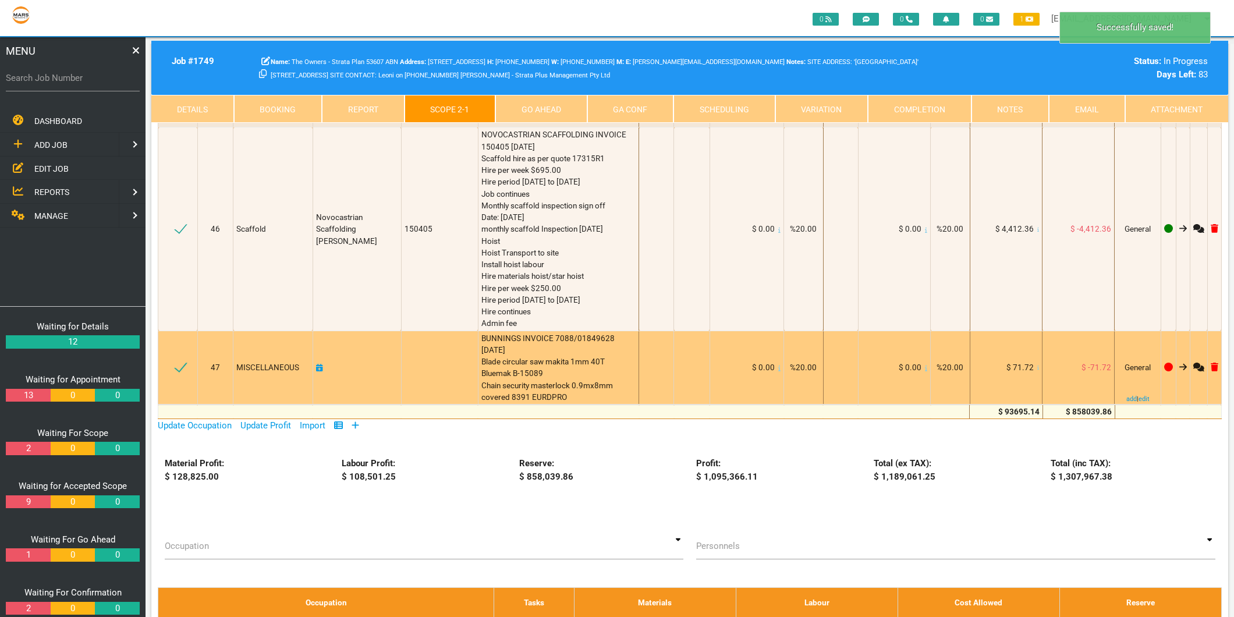
click at [322, 364] on icon at bounding box center [319, 368] width 7 height 8
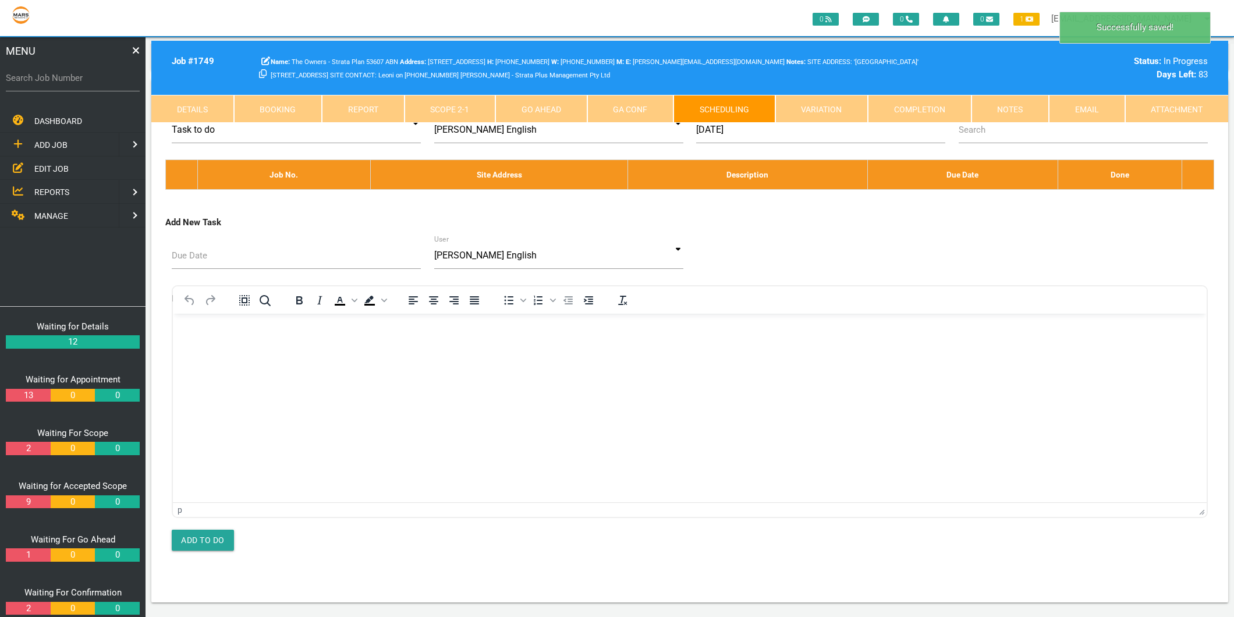
scroll to position [0, 0]
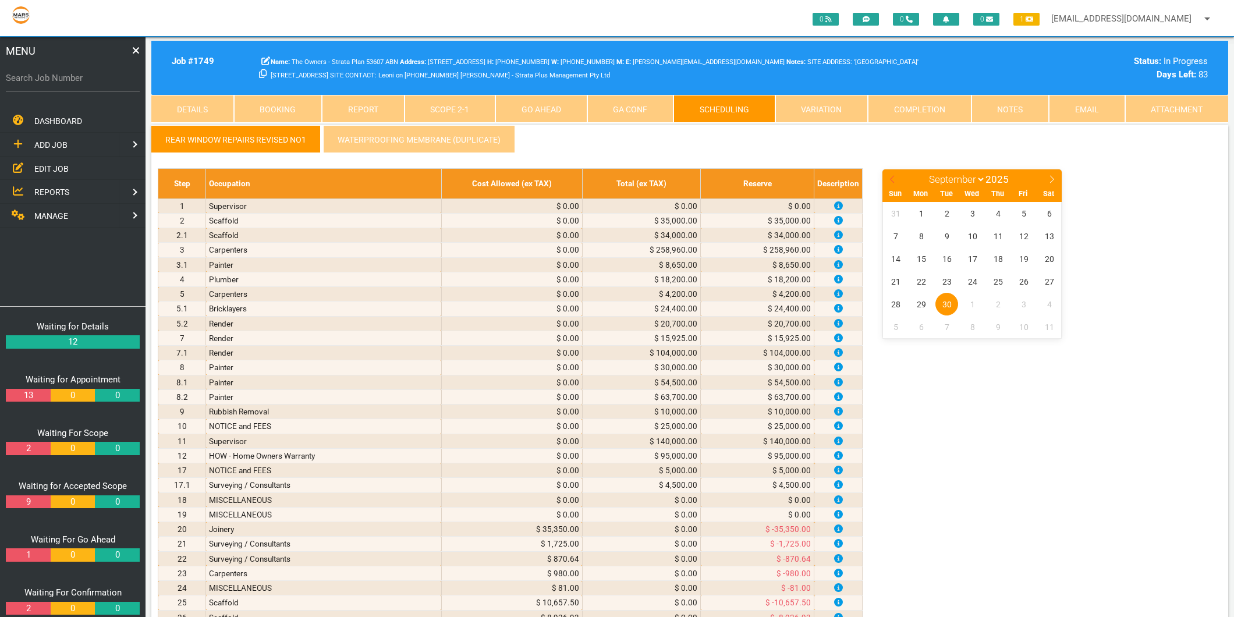
click at [892, 175] on icon at bounding box center [892, 179] width 8 height 8
select select "7"
click at [1023, 283] on span "22" at bounding box center [1023, 281] width 23 height 23
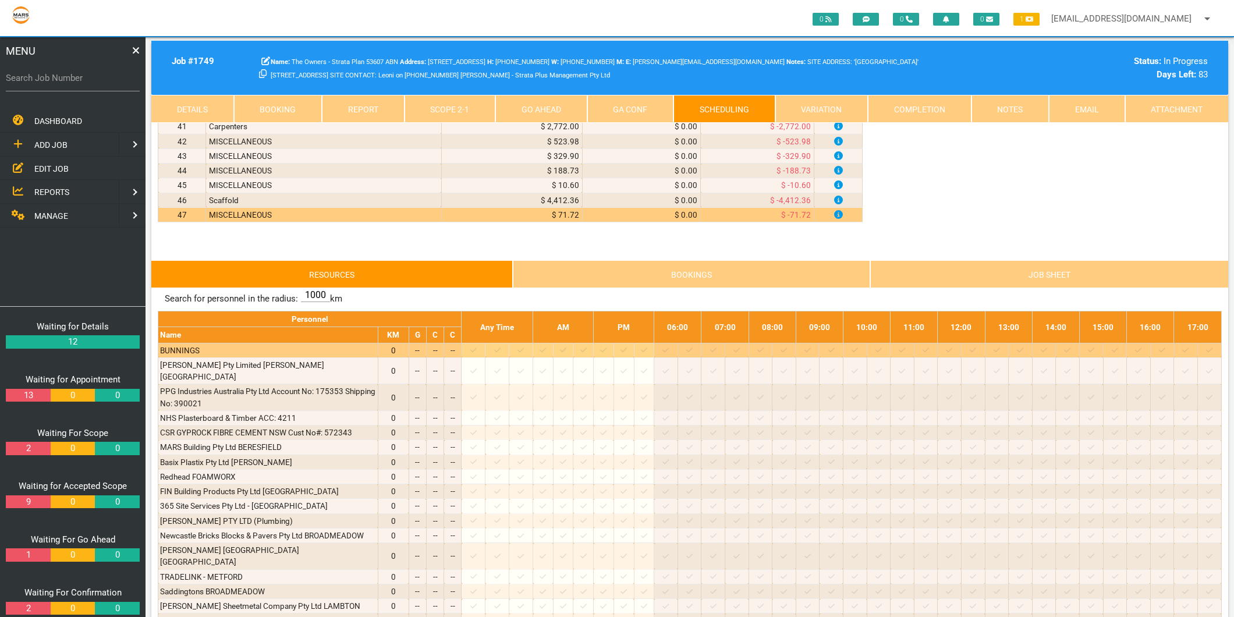
click at [477, 354] on icon at bounding box center [473, 350] width 6 height 8
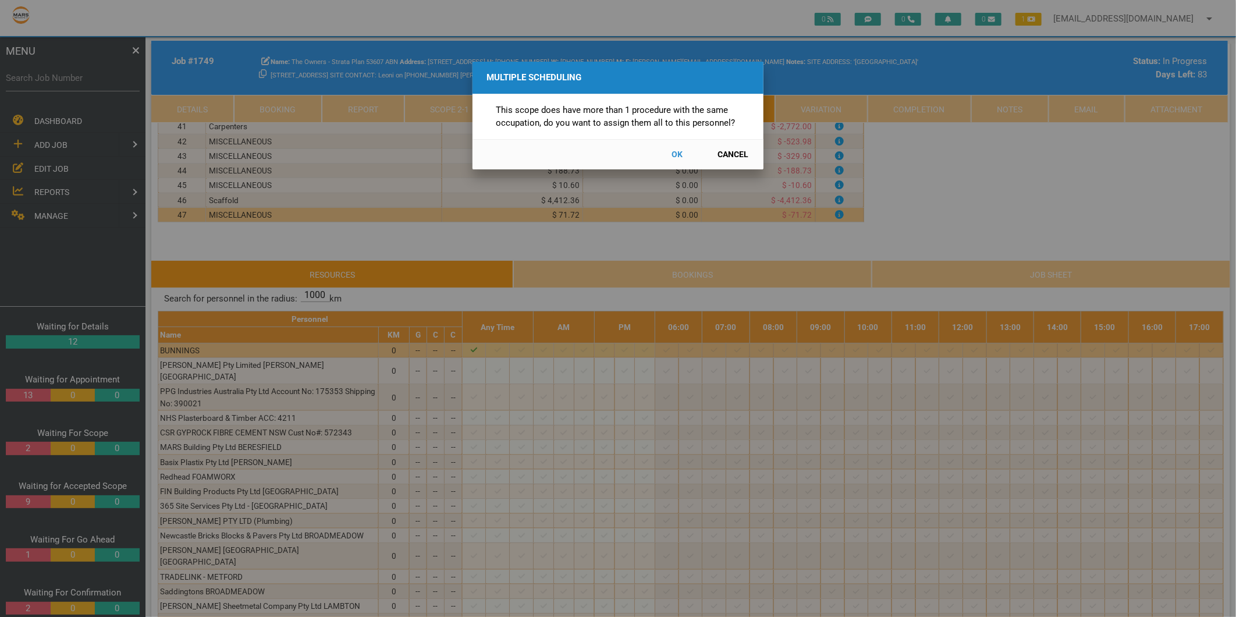
click at [735, 151] on button "Cancel" at bounding box center [733, 154] width 51 height 20
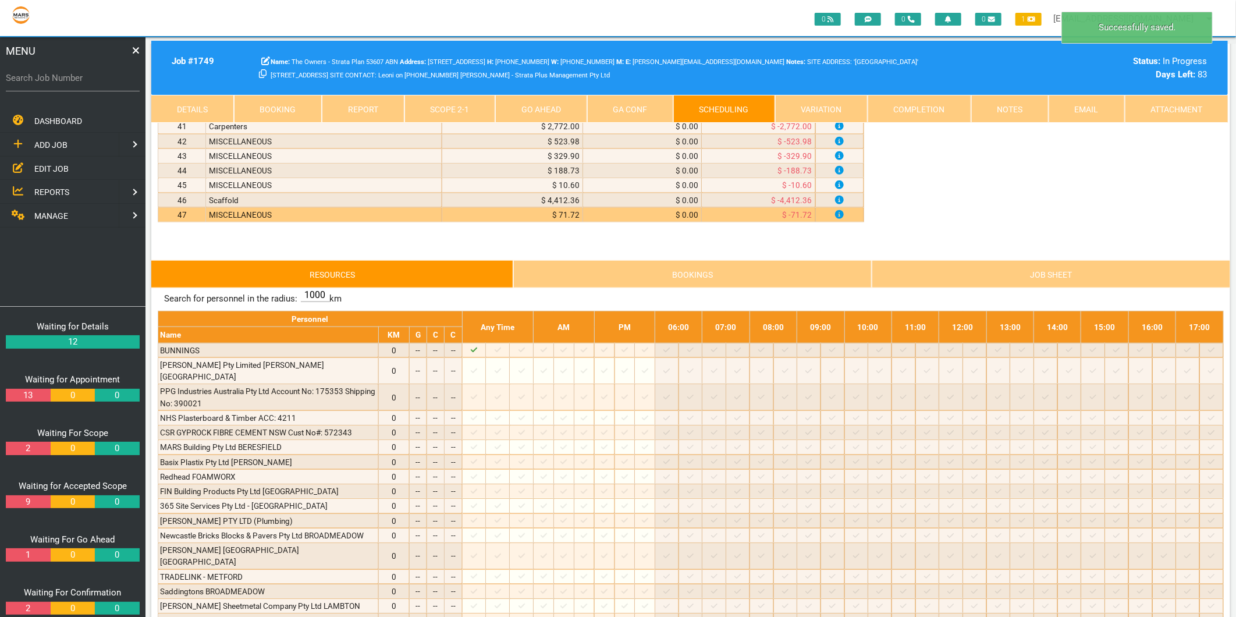
click at [441, 112] on link "Scope 2 - 1" at bounding box center [450, 109] width 91 height 28
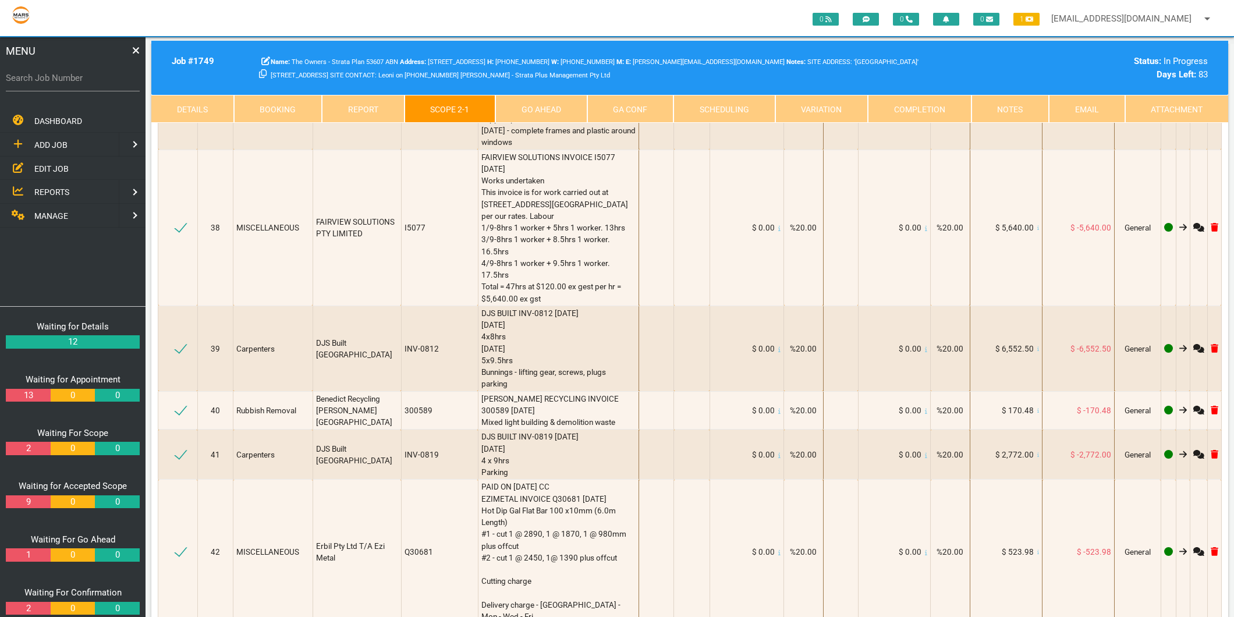
scroll to position [3363, 0]
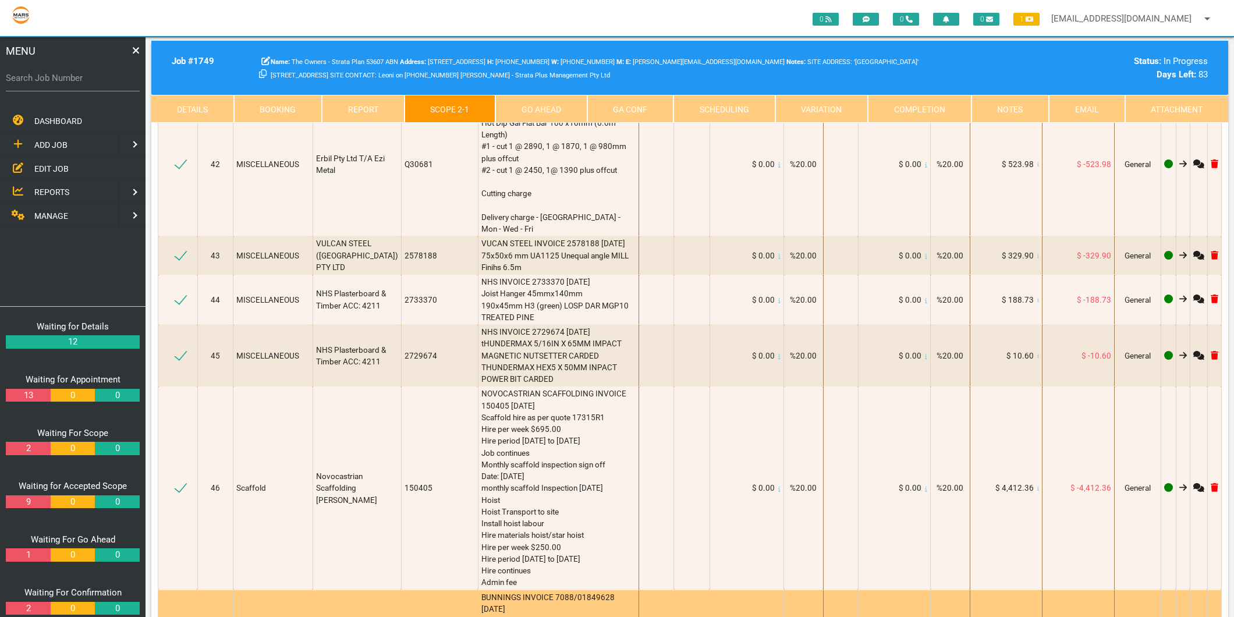
click at [406, 616] on link "Add" at bounding box center [412, 626] width 15 height 9
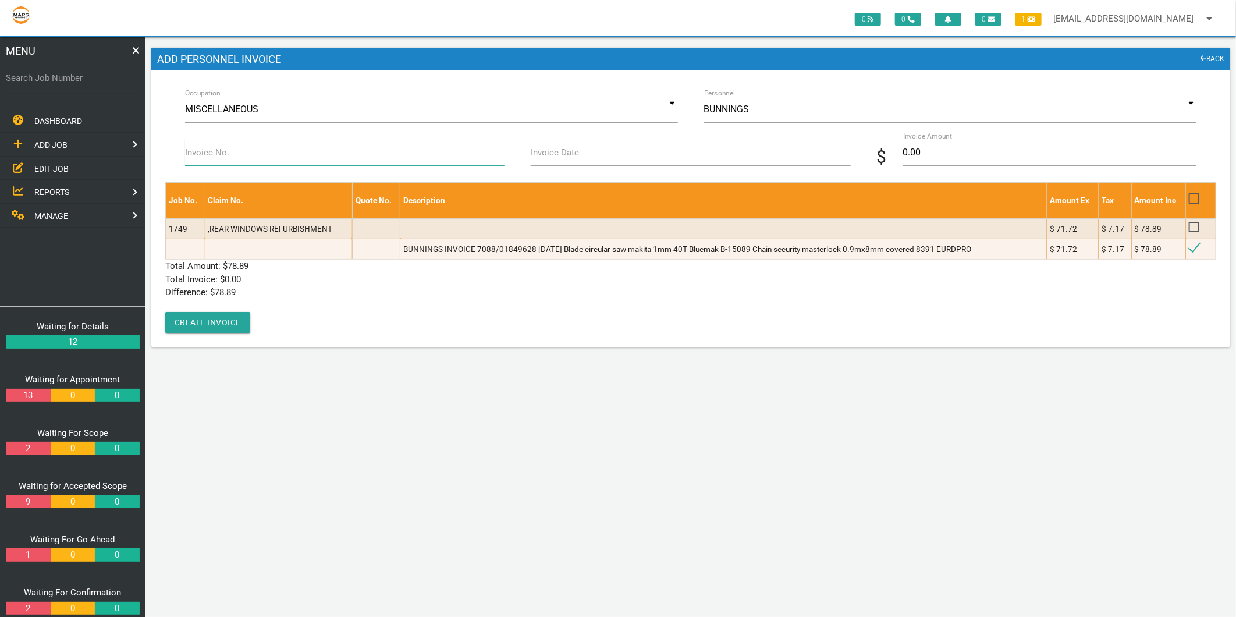
click at [257, 159] on input "Invoice No." at bounding box center [345, 152] width 320 height 27
type input "7088/01849628"
click at [580, 147] on input "Invoice Date" at bounding box center [691, 152] width 320 height 27
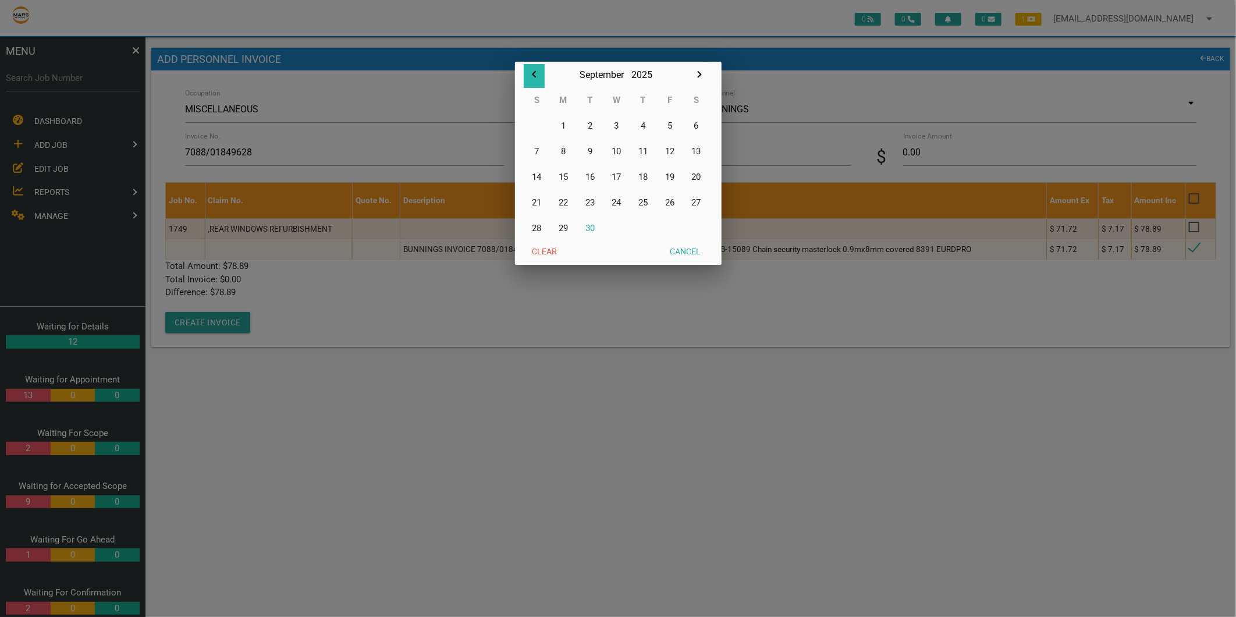
click at [534, 75] on icon "button" at bounding box center [534, 75] width 14 height 14
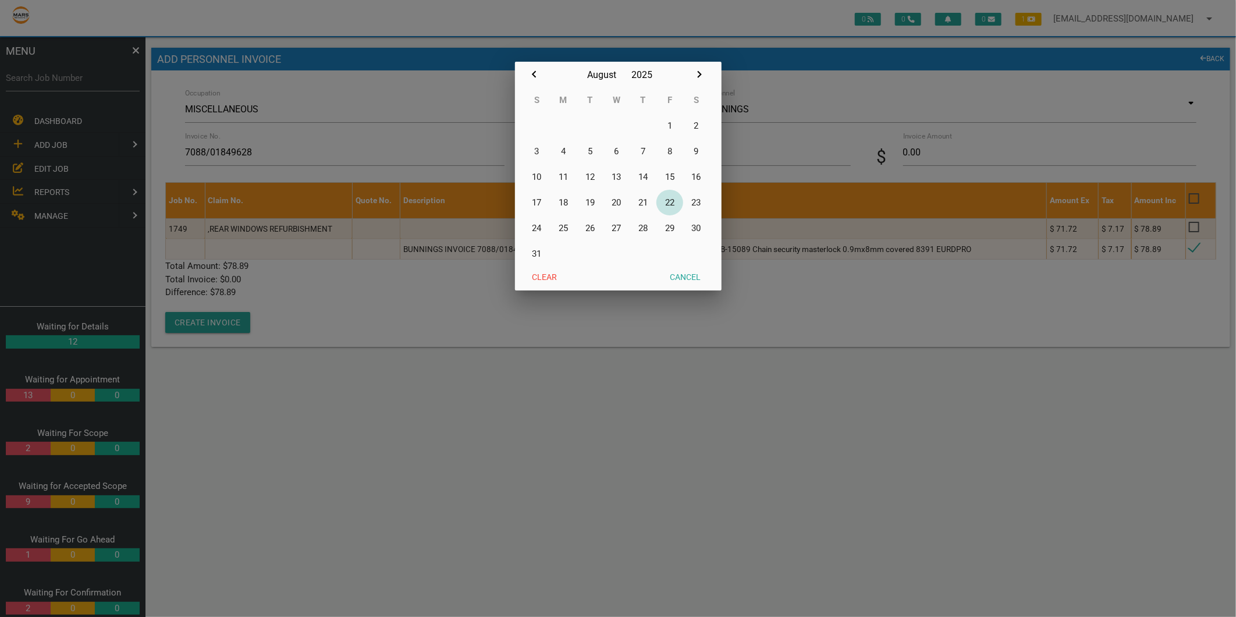
click at [669, 207] on button "22" at bounding box center [670, 203] width 27 height 26
type input "[DATE]"
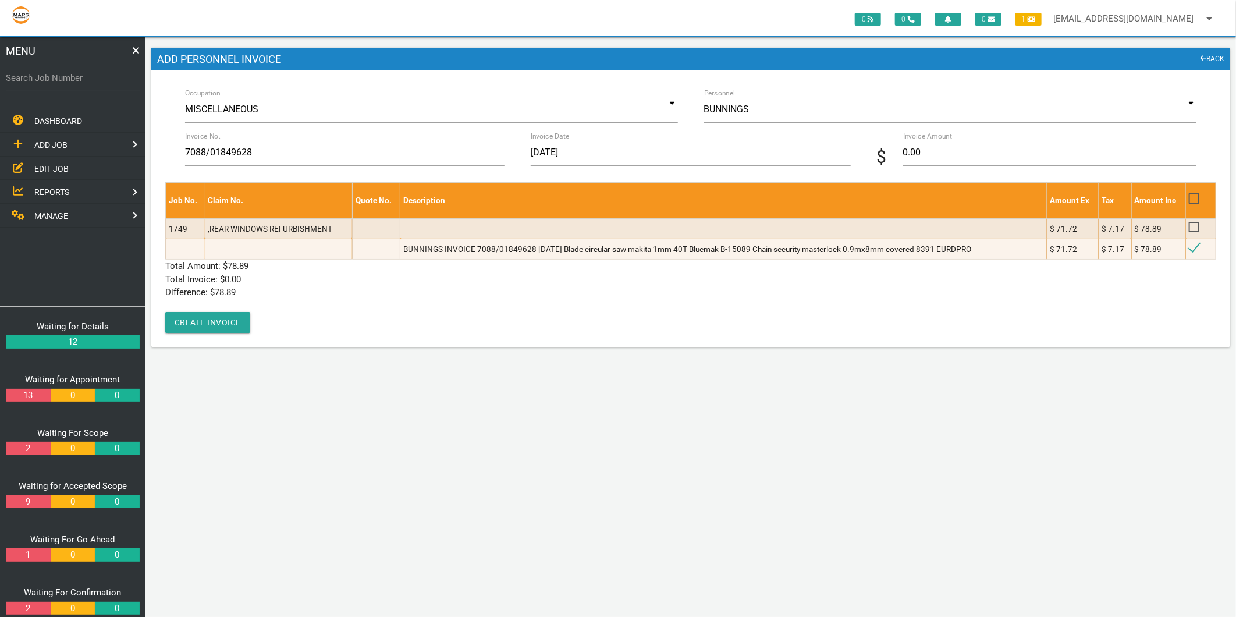
click at [934, 137] on label "Invoice Amount" at bounding box center [1020, 136] width 235 height 10
click at [934, 139] on input "0.00" at bounding box center [1049, 152] width 293 height 27
click at [932, 150] on input "0.00" at bounding box center [1049, 152] width 293 height 27
type input "78.89"
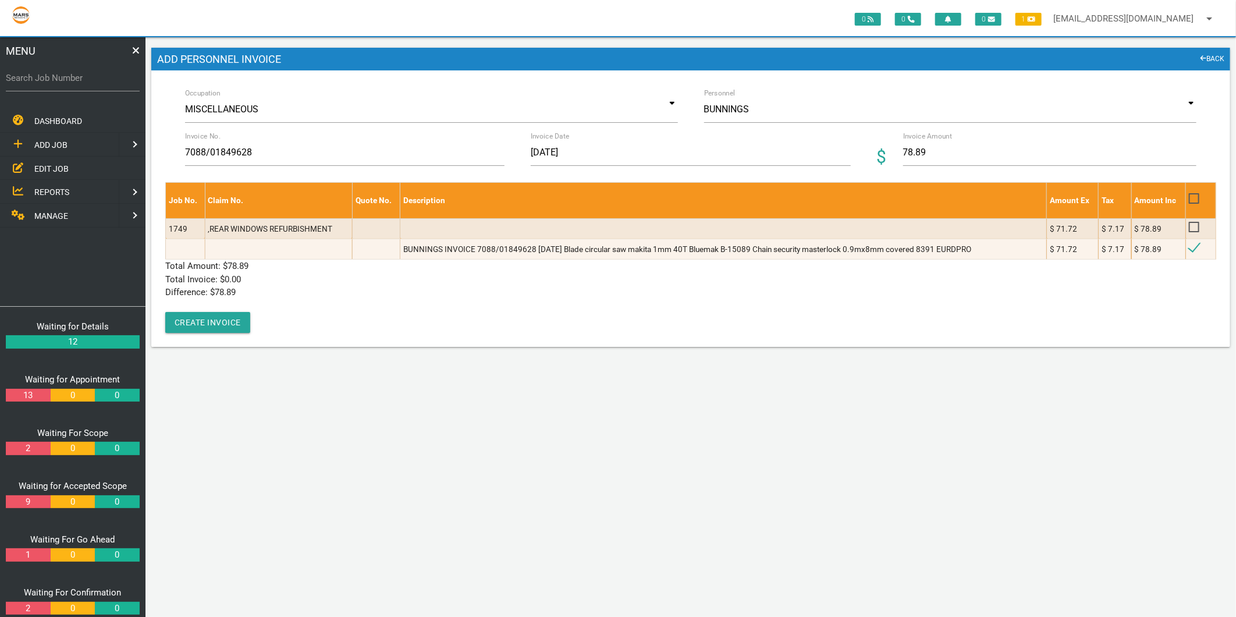
click at [304, 289] on p "Difference: $ 78.89" at bounding box center [690, 292] width 1051 height 13
drag, startPoint x: 160, startPoint y: 321, endPoint x: 189, endPoint y: 321, distance: 29.1
click at [161, 321] on div "Occupation MISCELLANEOUS Accommodation Air Conditioning Appliance Installation …" at bounding box center [690, 208] width 1079 height 277
click at [189, 321] on button "Create Invoice" at bounding box center [207, 322] width 85 height 21
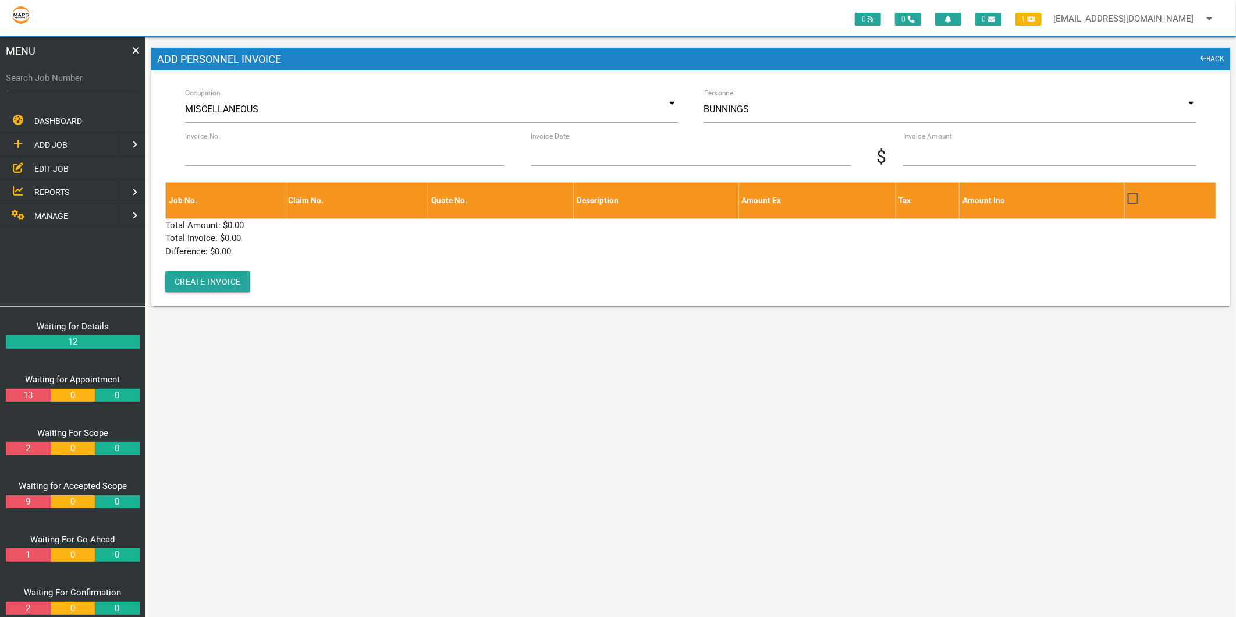
click at [81, 82] on label "Search Job Number" at bounding box center [73, 78] width 134 height 13
click at [81, 82] on input "Search Job Number" at bounding box center [73, 78] width 134 height 27
type input "1671"
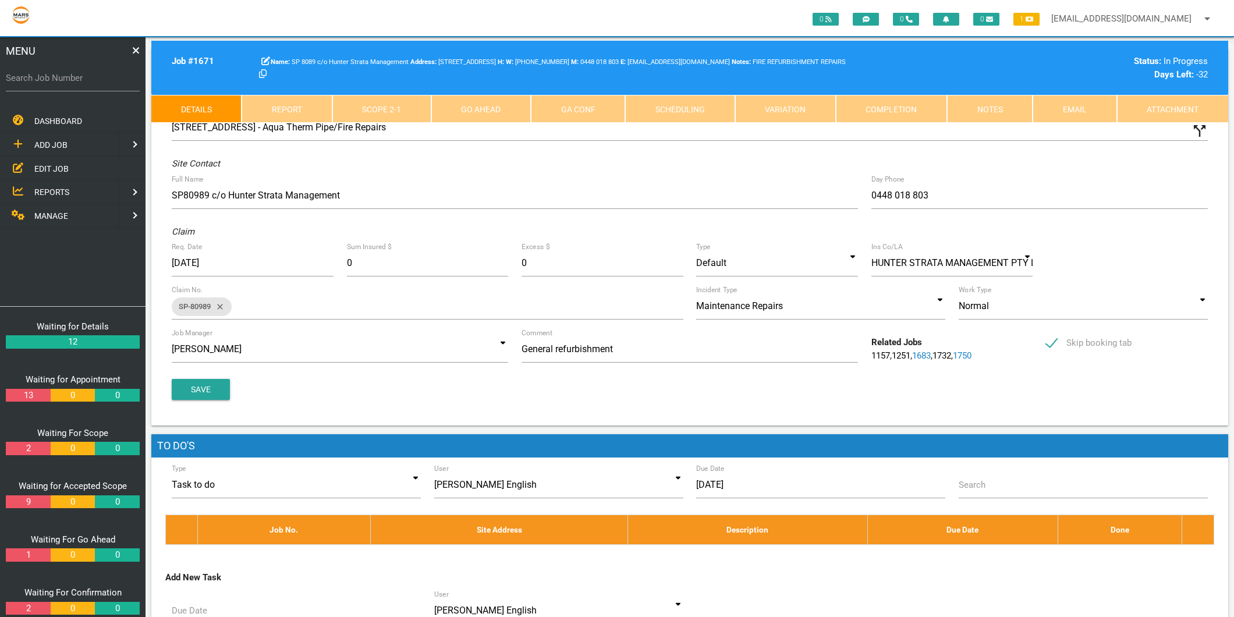
click at [362, 113] on link "Scope 2 - 1" at bounding box center [381, 109] width 99 height 28
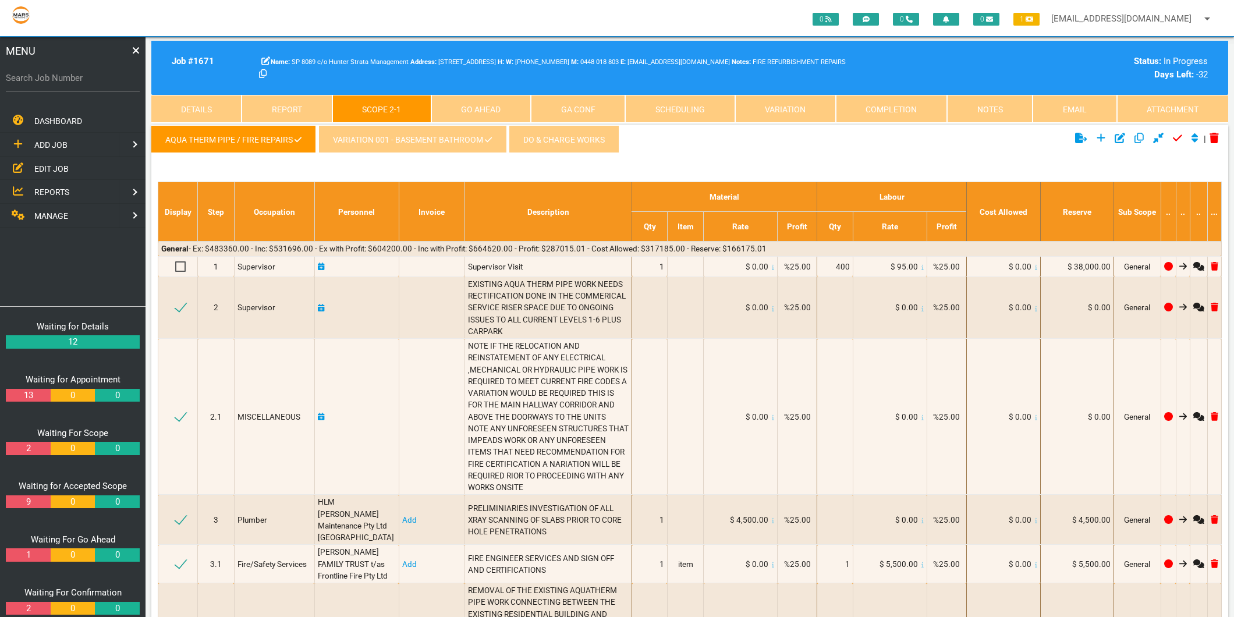
click at [492, 141] on link "Variation 001 - Basement Bathroom" at bounding box center [411, 139] width 187 height 28
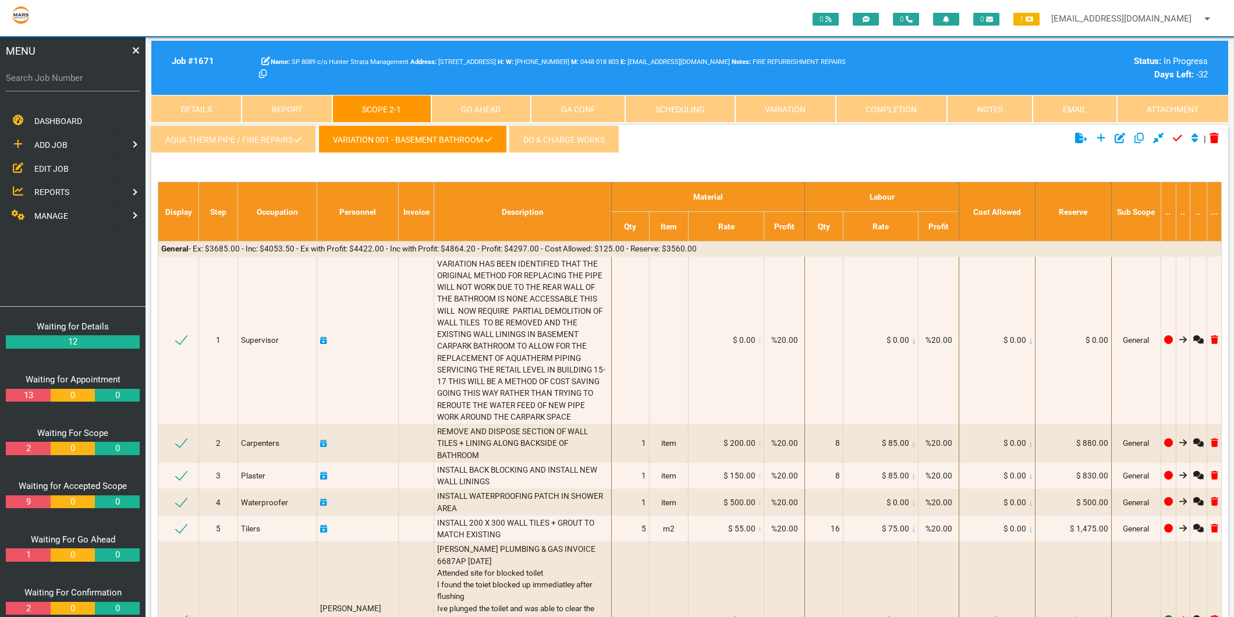
drag, startPoint x: 253, startPoint y: 140, endPoint x: 254, endPoint y: 150, distance: 10.0
click at [253, 140] on link "AQUA THERM PIPE / FIRE REPAIRS" at bounding box center [233, 139] width 165 height 28
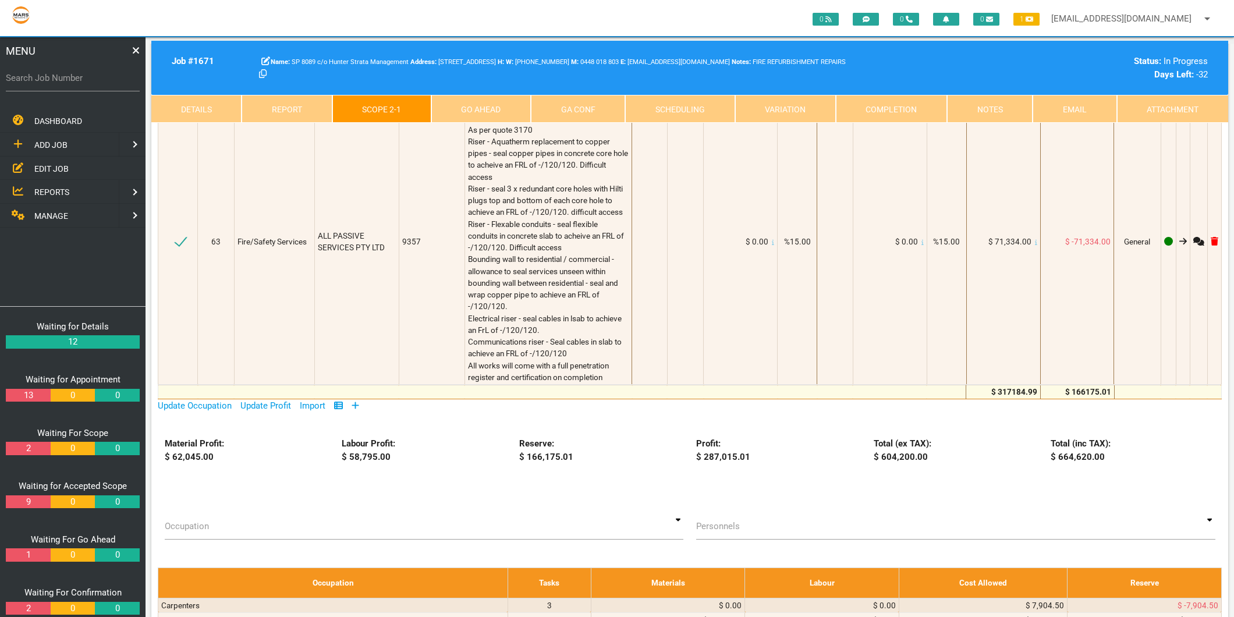
scroll to position [6597, 0]
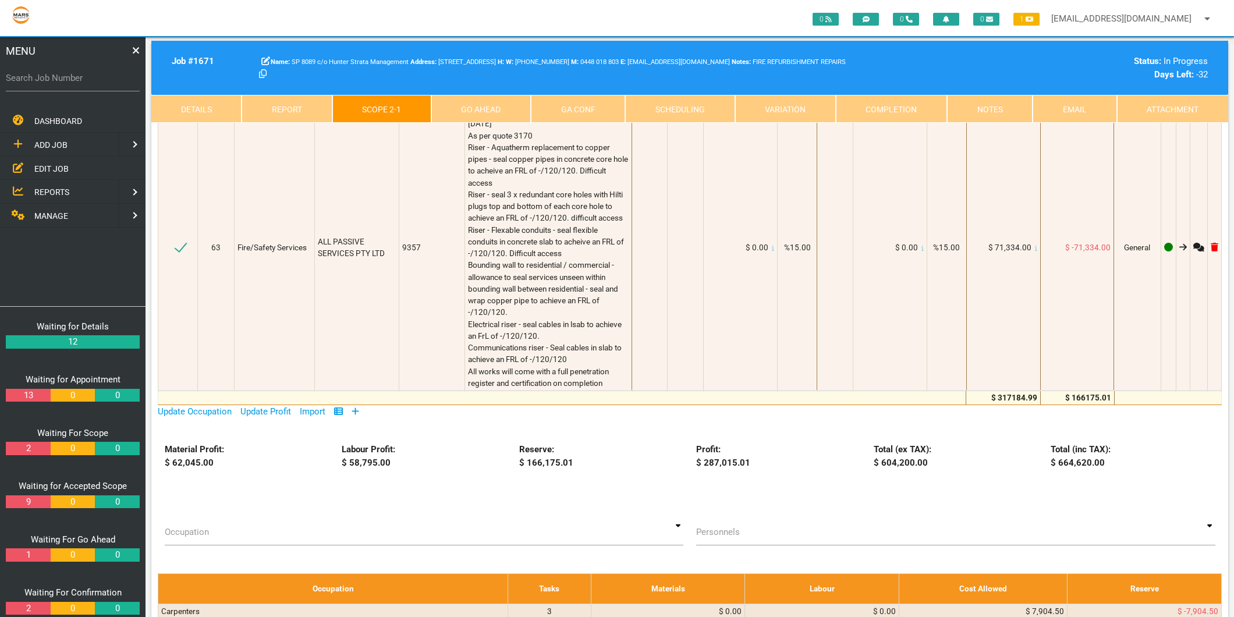
click at [357, 407] on icon at bounding box center [356, 411] width 8 height 9
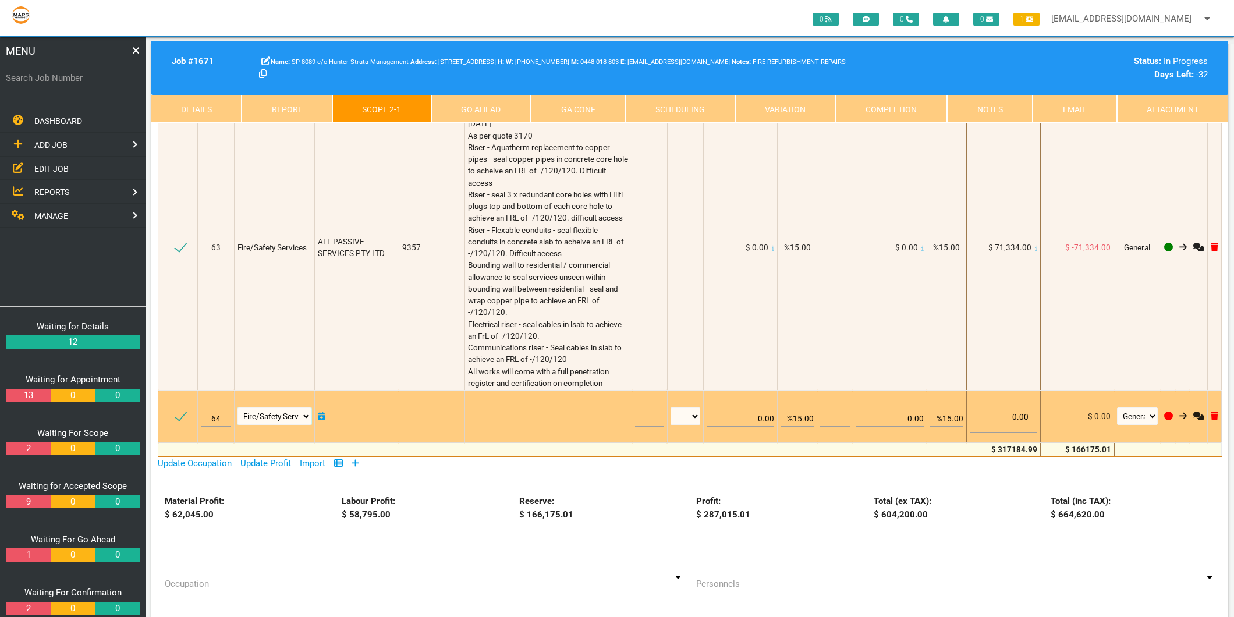
click at [282, 407] on select "Air Conditioning Asbestos Removal Awnings Blinds Bricklayers Building Inspectio…" at bounding box center [275, 415] width 74 height 17
select select "MISCELLANEOUS"
click at [239, 407] on select "Air Conditioning Asbestos Removal Awnings Blinds Bricklayers Building Inspectio…" at bounding box center [275, 415] width 74 height 17
click at [496, 399] on textarea at bounding box center [548, 412] width 161 height 26
type textarea "b"
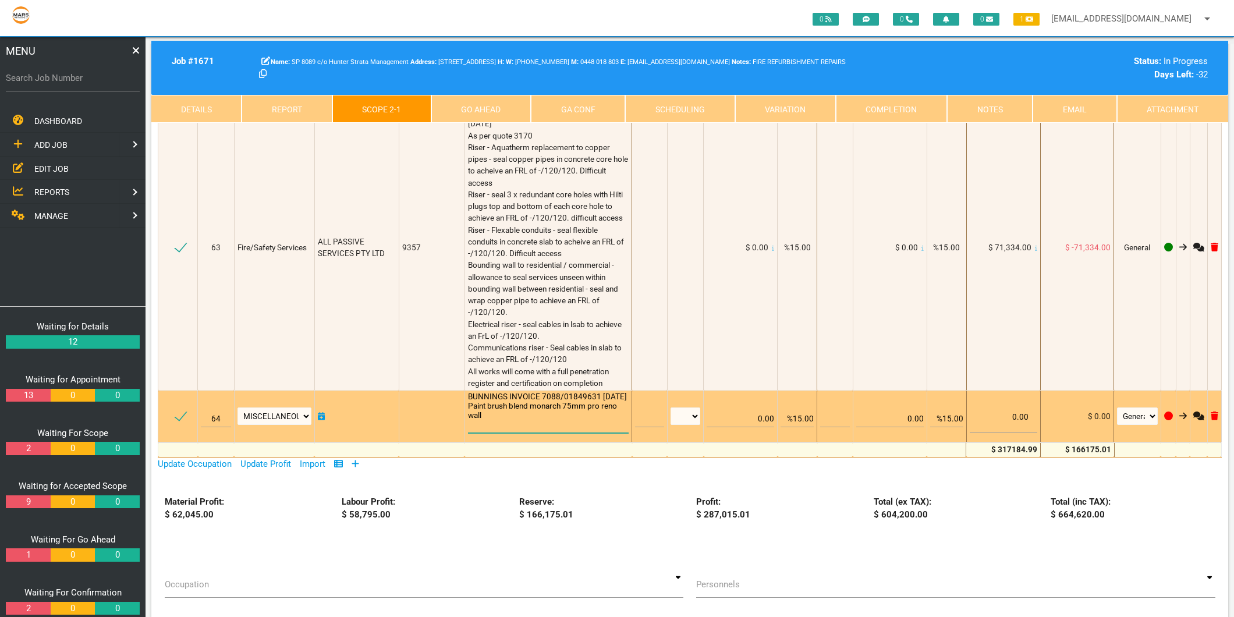
scroll to position [1, 0]
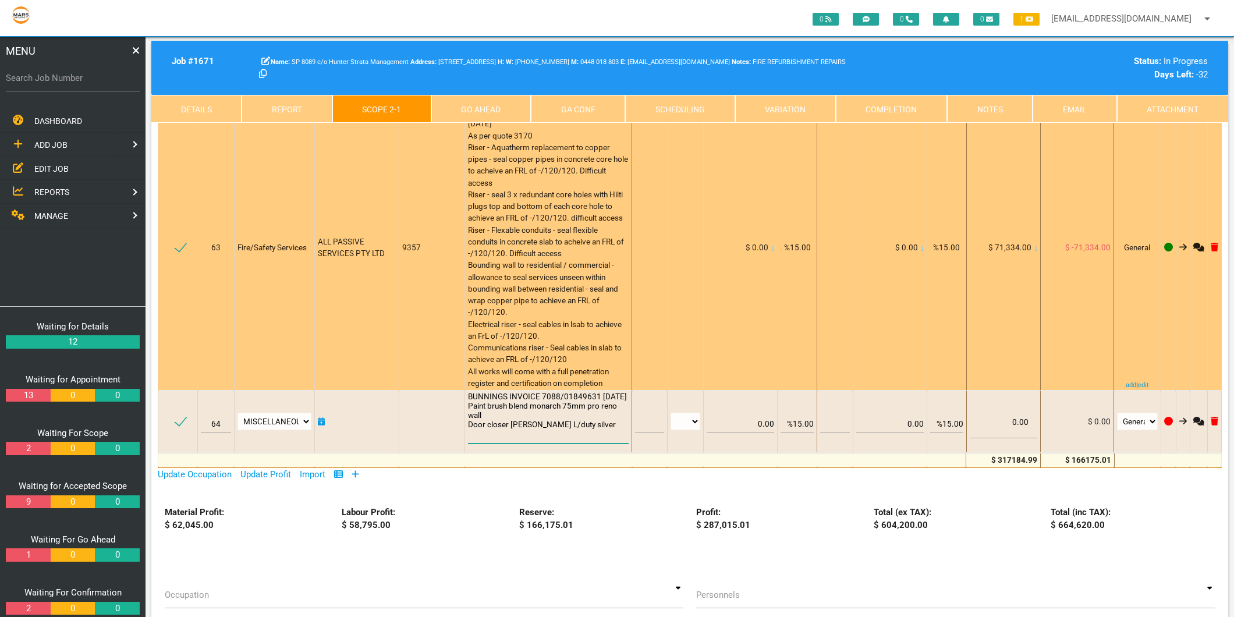
type textarea "BUNNINGS INVOICE 7088/01849631 [DATE] Paint brush blend monarch 75mm pro reno w…"
click at [520, 275] on span "ALL PASSIVE SERVICES INVOICE 9357 [DATE] As per quote 3170 Riser - Aquatherm re…" at bounding box center [549, 247] width 162 height 281
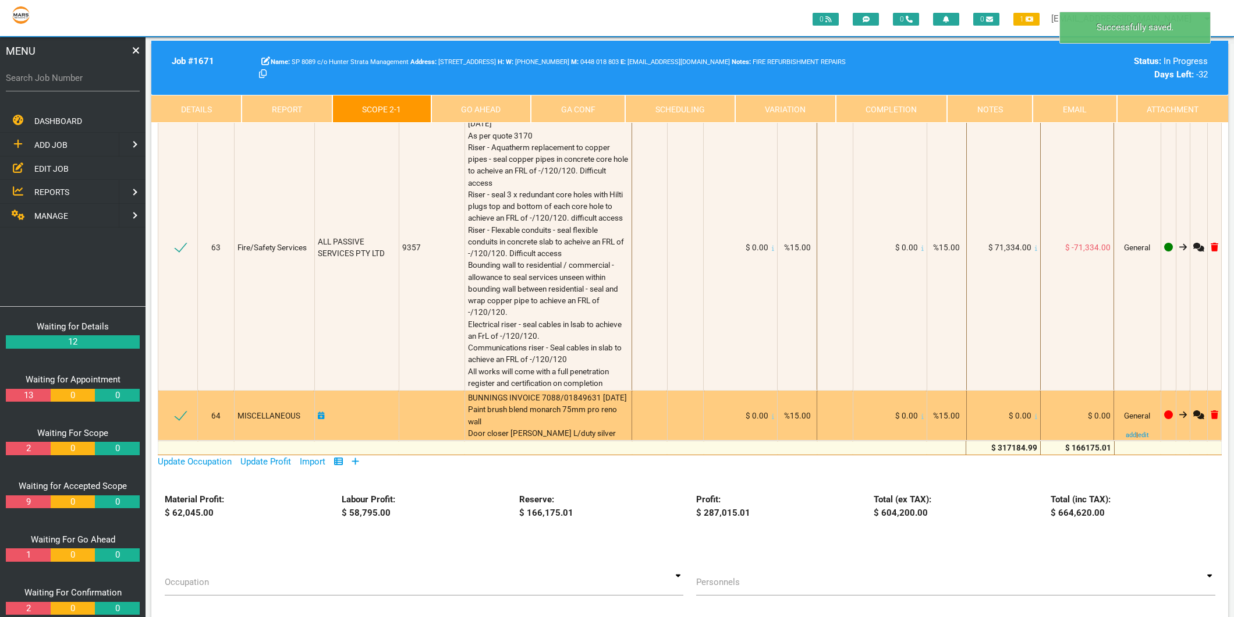
click at [1035, 413] on icon at bounding box center [1036, 416] width 2 height 6
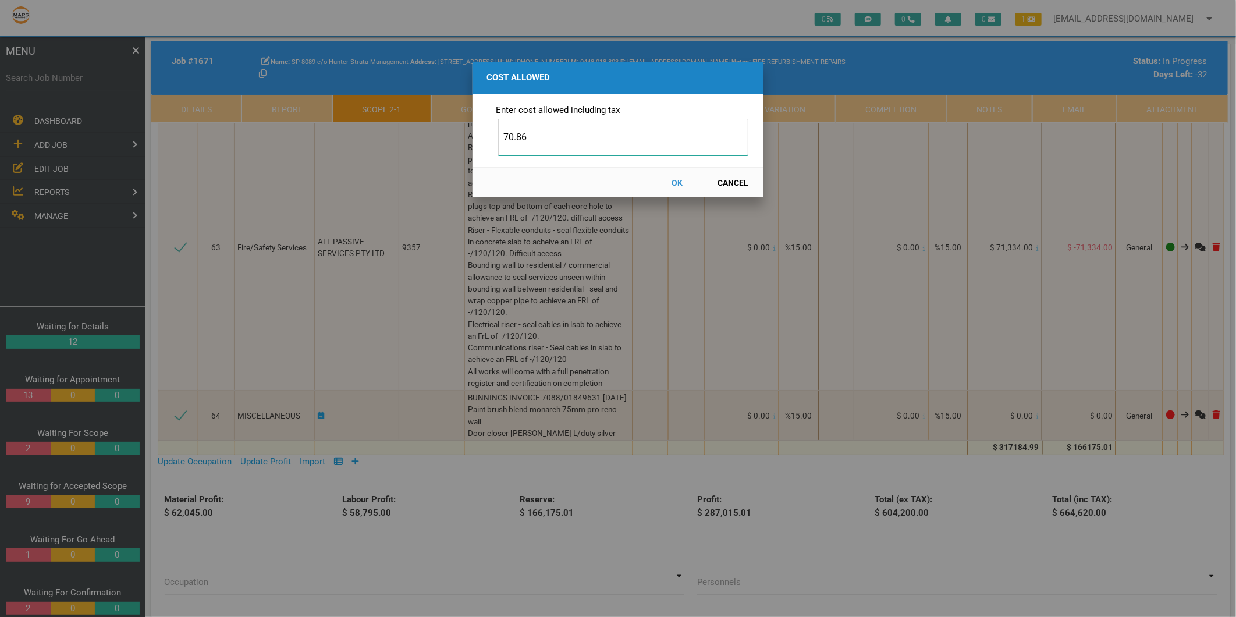
type input "70.86"
click at [678, 185] on button "OK" at bounding box center [677, 182] width 51 height 20
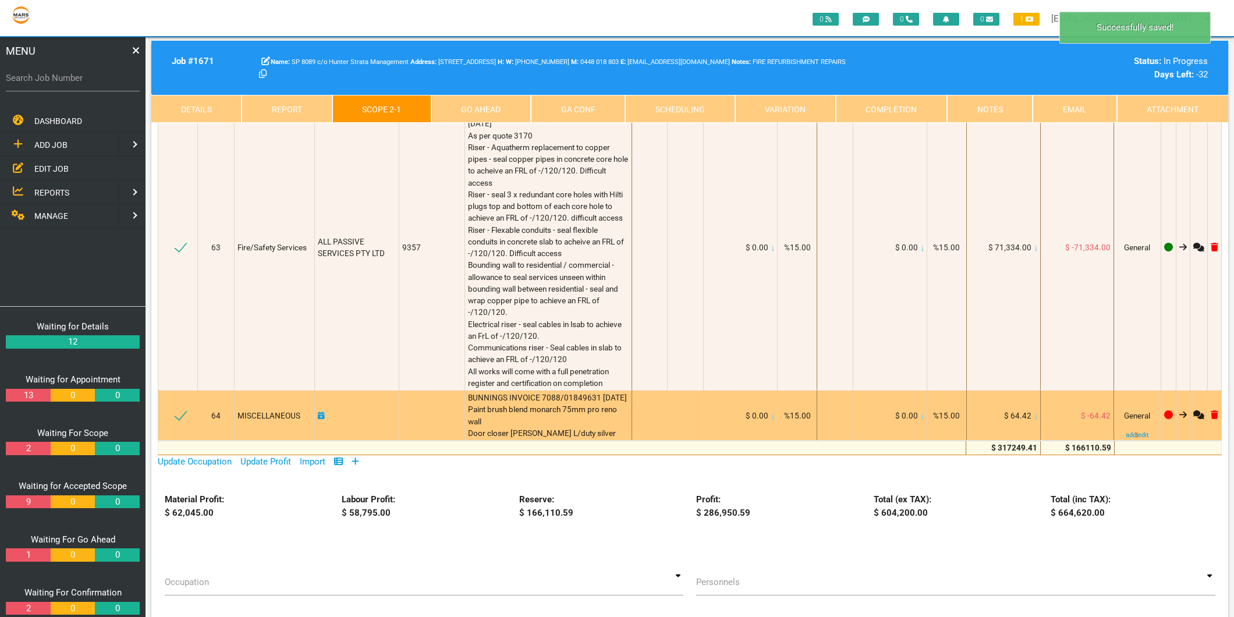
click at [321, 412] on icon at bounding box center [321, 416] width 7 height 8
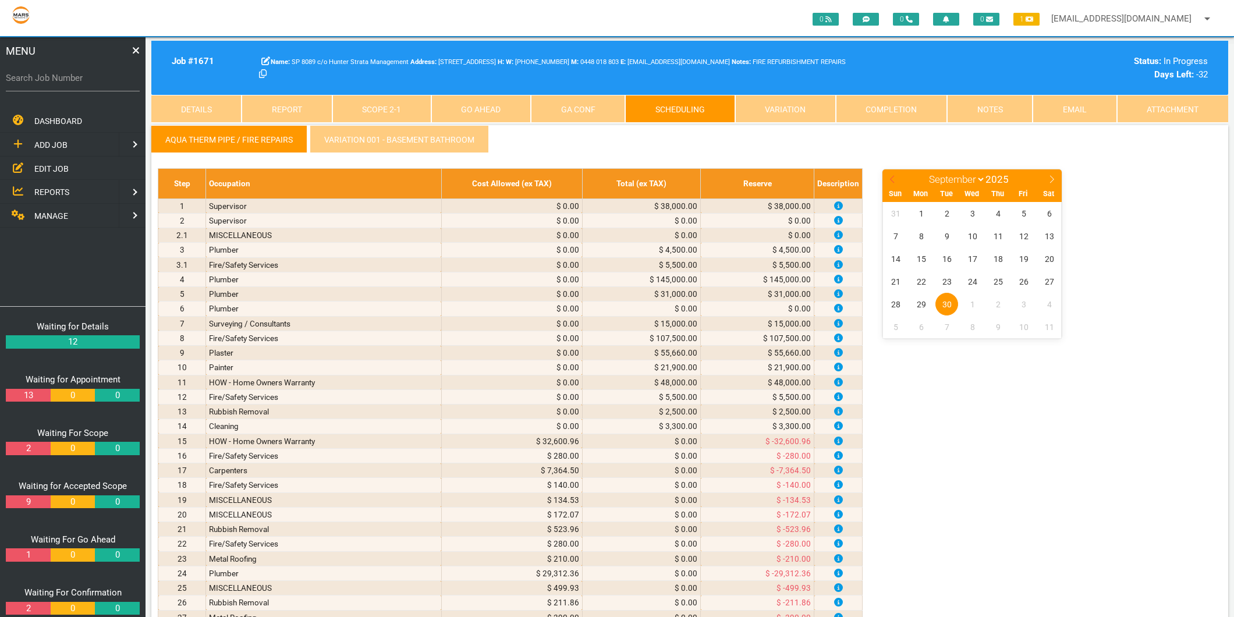
click at [892, 179] on icon at bounding box center [892, 179] width 8 height 8
select select "7"
click at [1020, 282] on span "22" at bounding box center [1023, 281] width 23 height 23
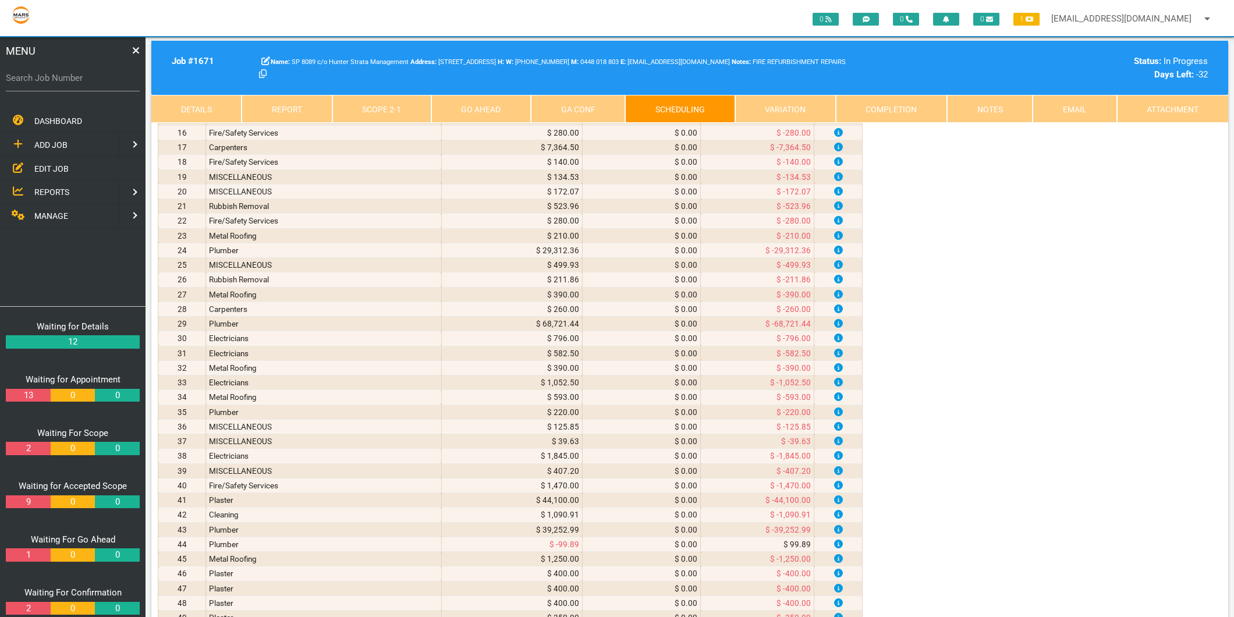
scroll to position [1034, 0]
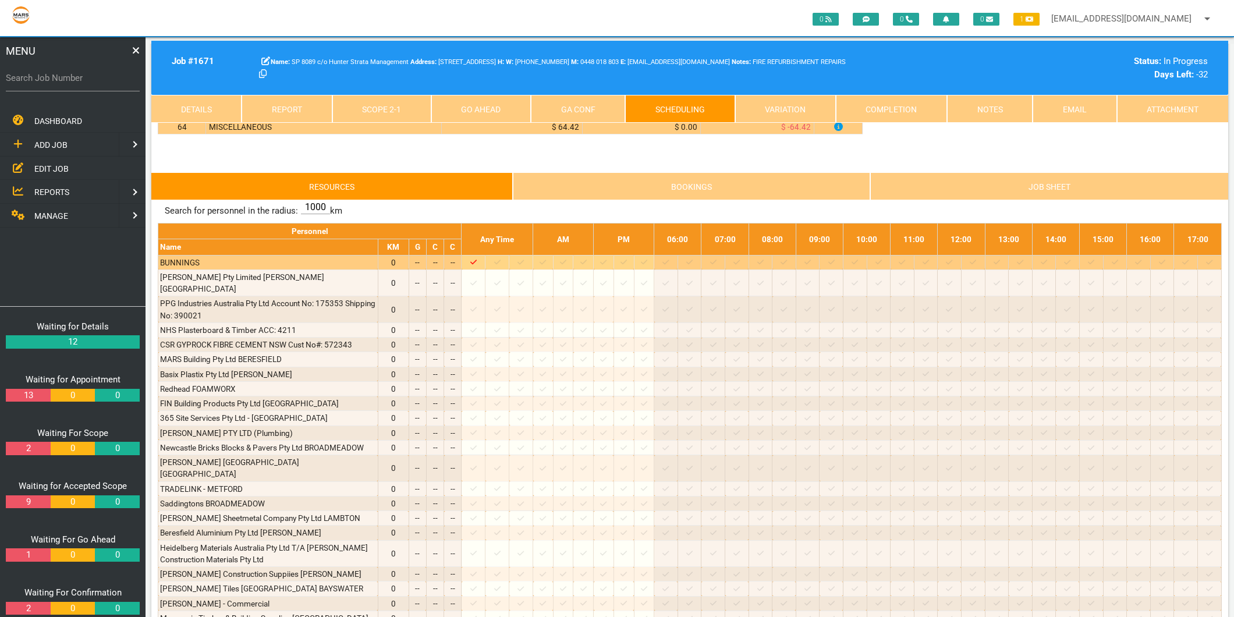
click at [501, 264] on icon at bounding box center [497, 262] width 6 height 8
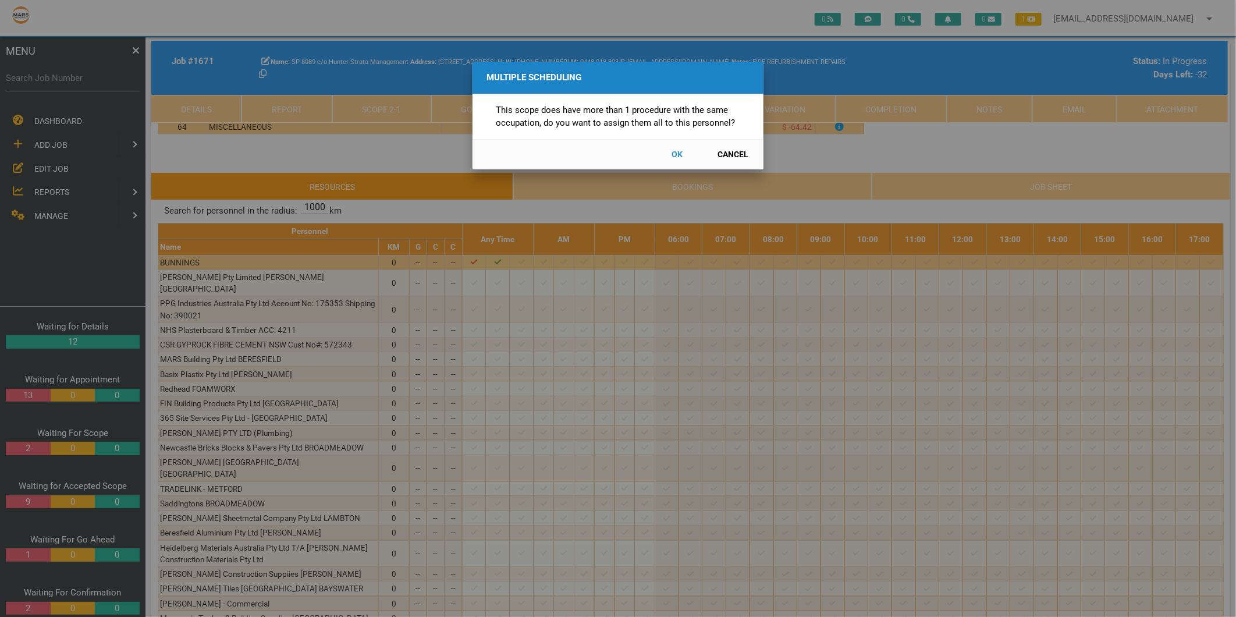
click at [729, 154] on button "Cancel" at bounding box center [733, 154] width 51 height 20
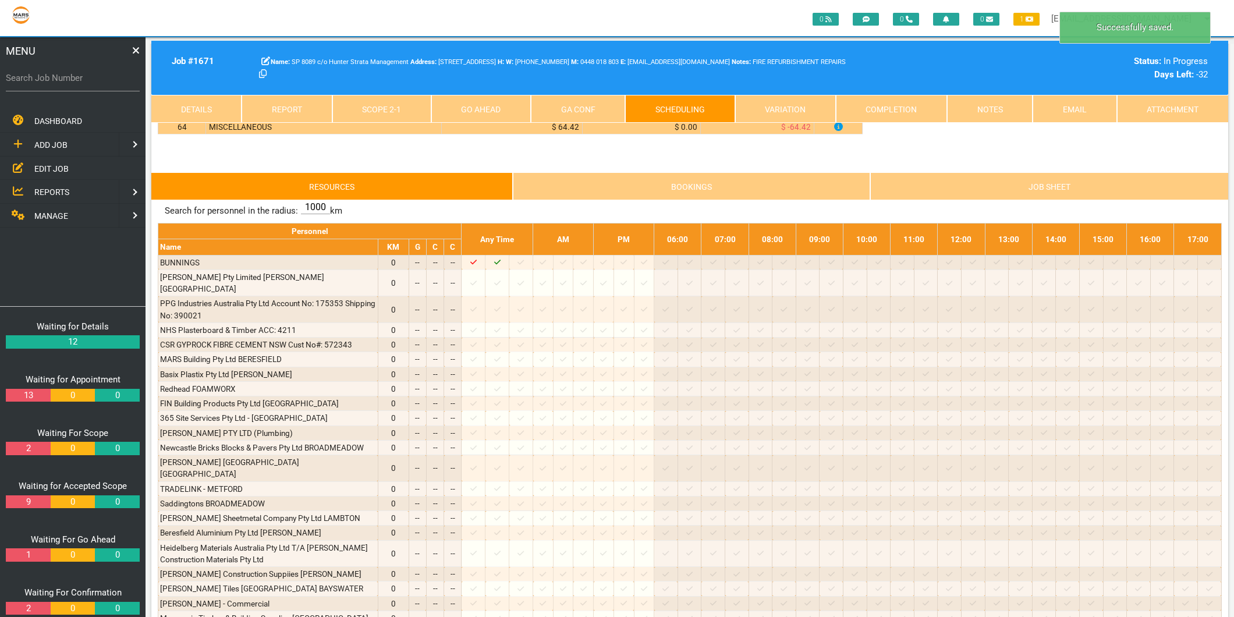
click at [385, 100] on link "Scope 2 - 1" at bounding box center [381, 109] width 99 height 28
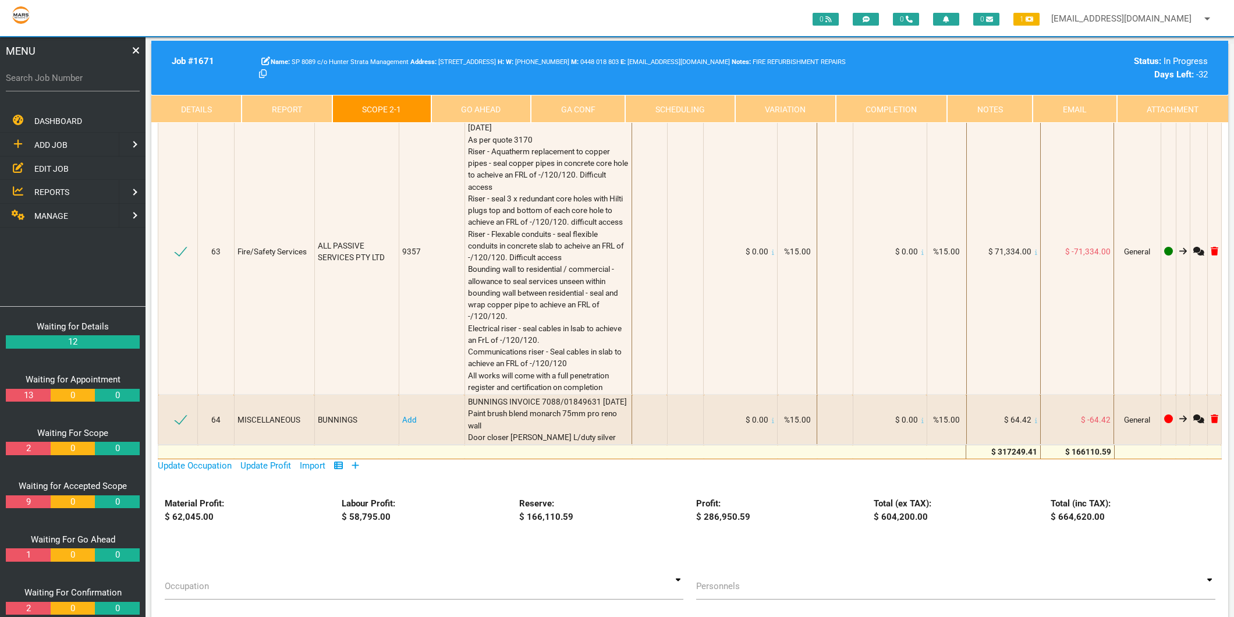
scroll to position [6533, 0]
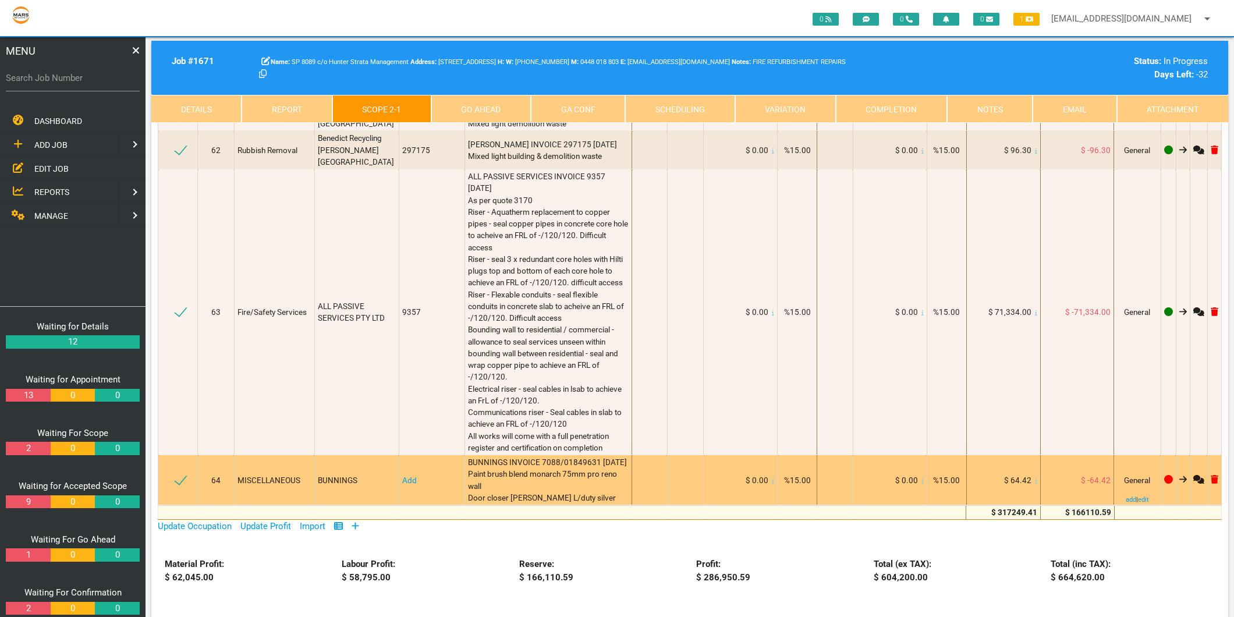
click at [405, 455] on td "Add" at bounding box center [432, 480] width 66 height 50
click at [405, 476] on link "Add" at bounding box center [409, 480] width 15 height 9
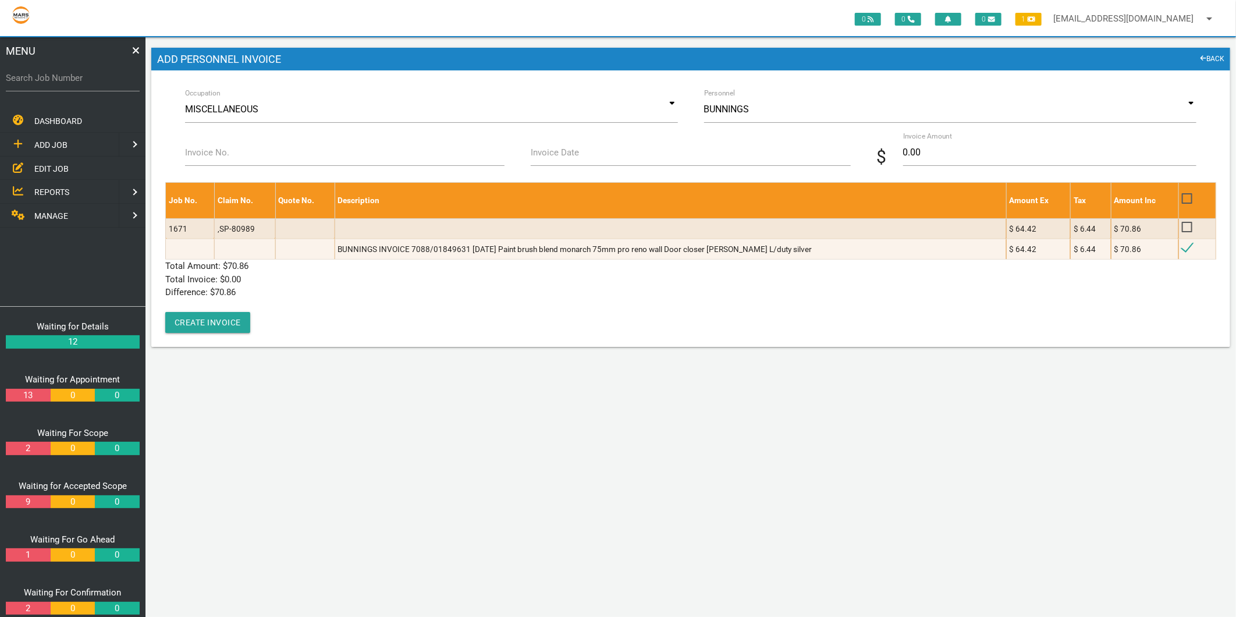
click at [222, 153] on label "Invoice No." at bounding box center [207, 152] width 44 height 13
click at [222, 153] on input "Invoice No." at bounding box center [345, 152] width 320 height 27
type input "7088/01849631"
click at [587, 157] on input "Invoice Date" at bounding box center [691, 152] width 320 height 27
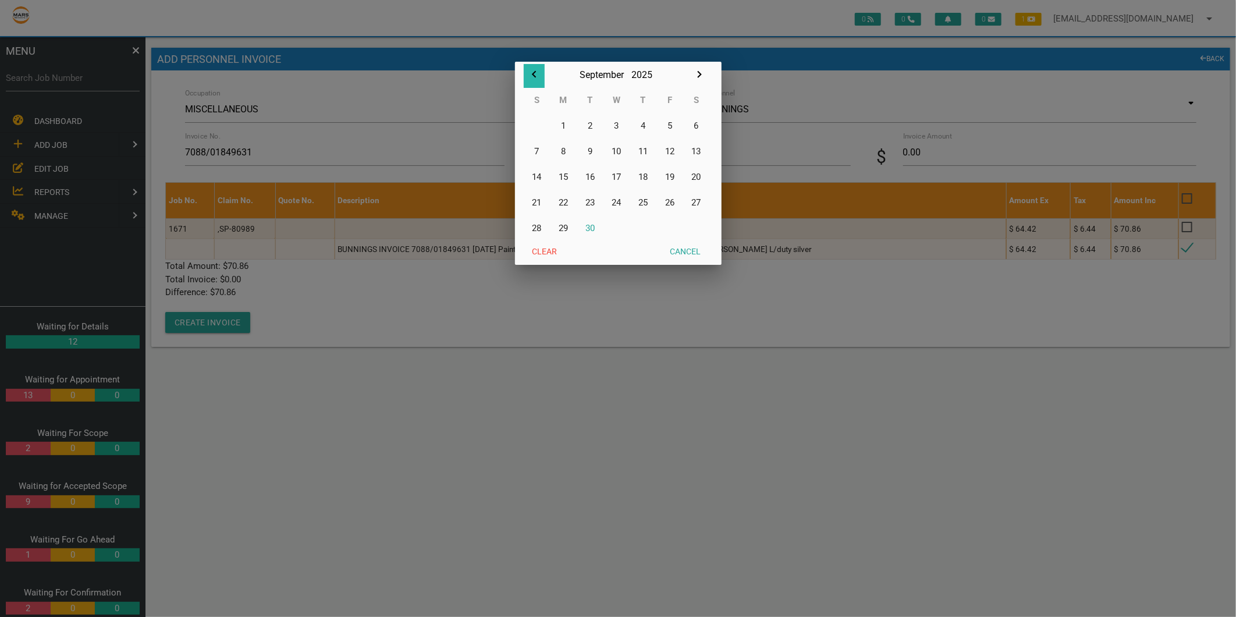
click at [536, 76] on icon "button" at bounding box center [534, 75] width 14 height 14
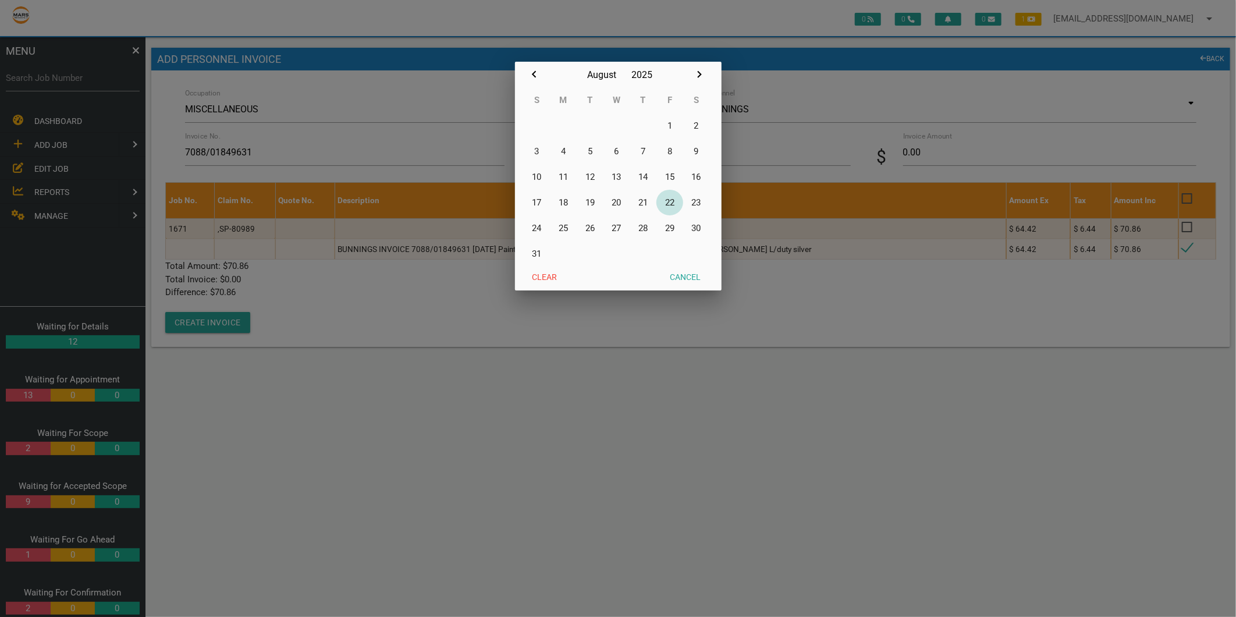
click at [671, 200] on button "22" at bounding box center [670, 203] width 27 height 26
type input "[DATE]"
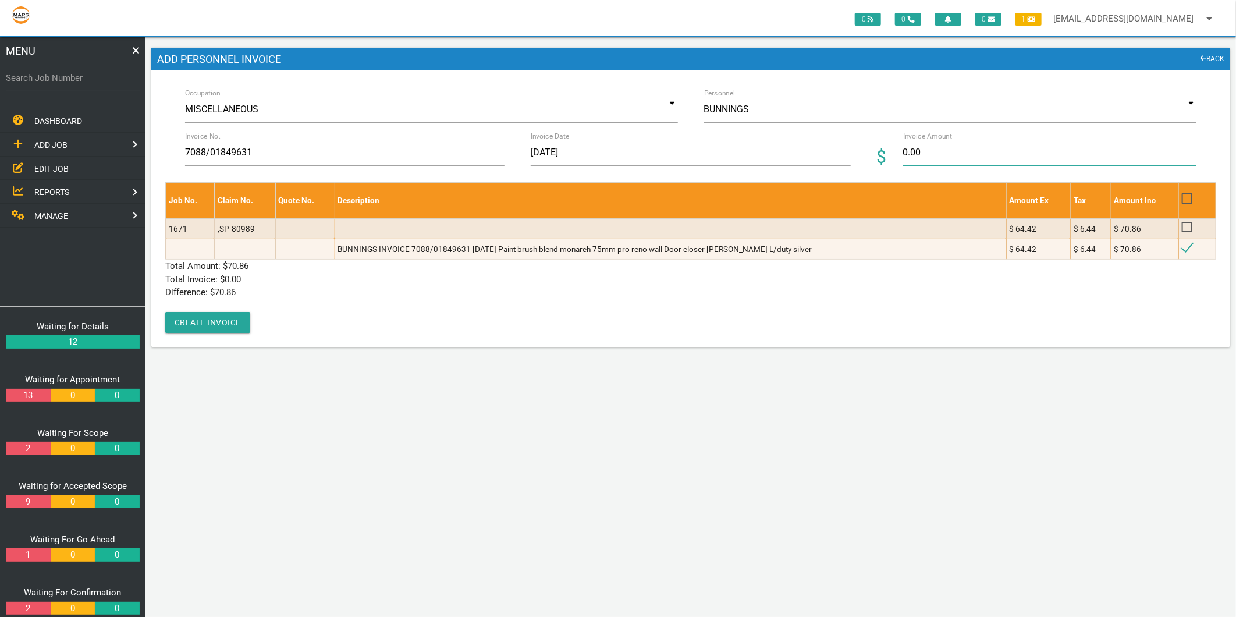
click at [916, 146] on input "0.00" at bounding box center [1049, 152] width 293 height 27
type input "70.86"
click at [467, 281] on p "Total Invoice: $ 0.00" at bounding box center [690, 279] width 1051 height 13
click at [204, 316] on button "Create Invoice" at bounding box center [207, 322] width 85 height 21
